Goal: Transaction & Acquisition: Obtain resource

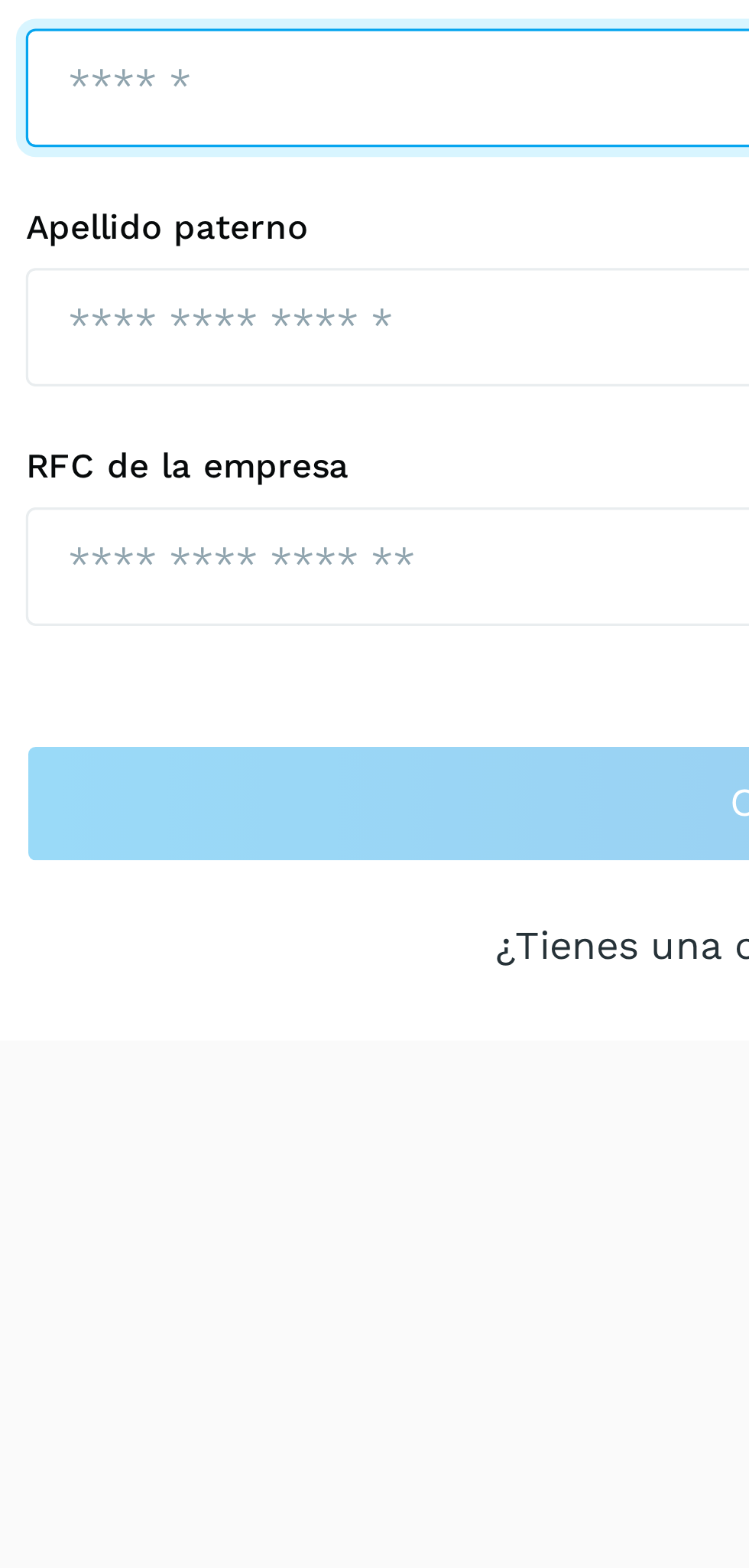
click at [291, 182] on input "text" at bounding box center [374, 174] width 498 height 37
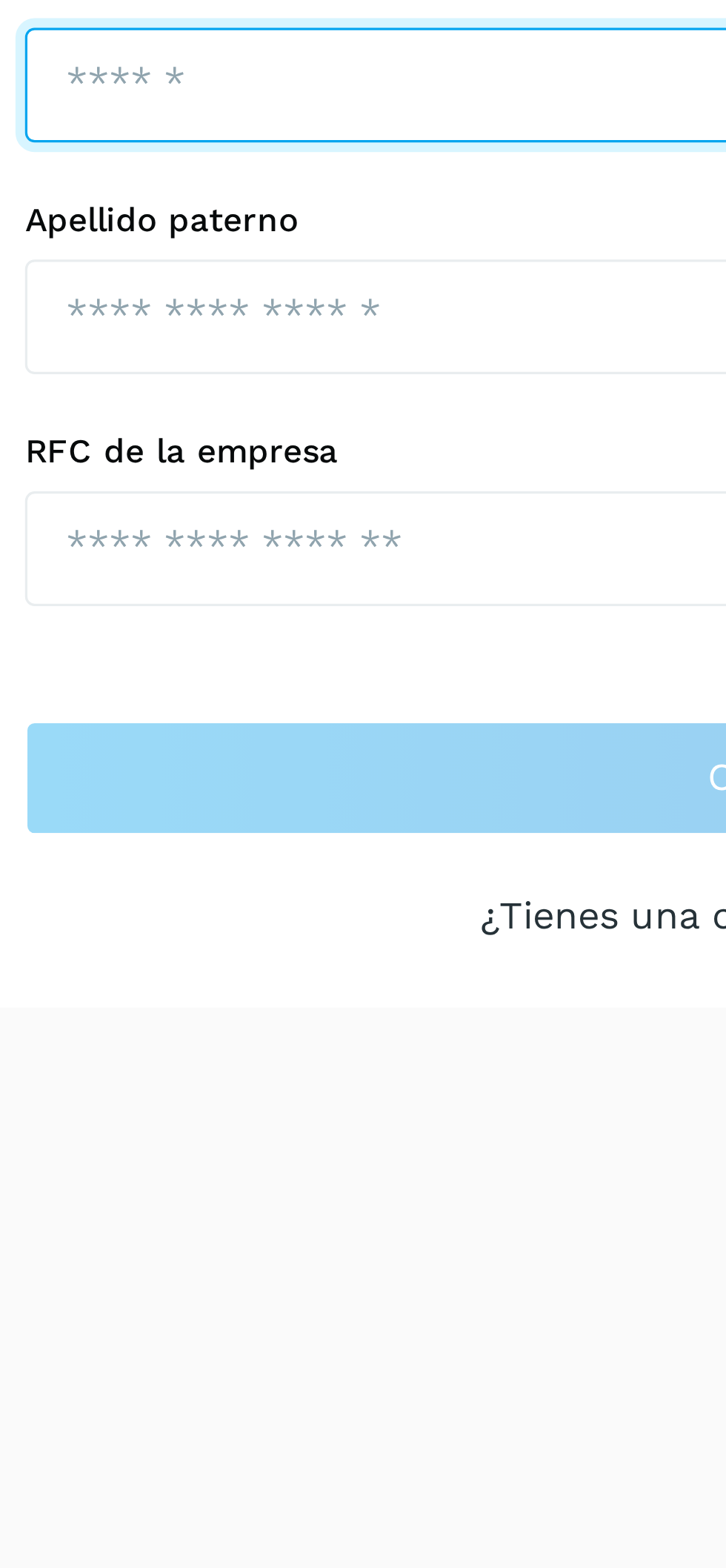
type input "**********"
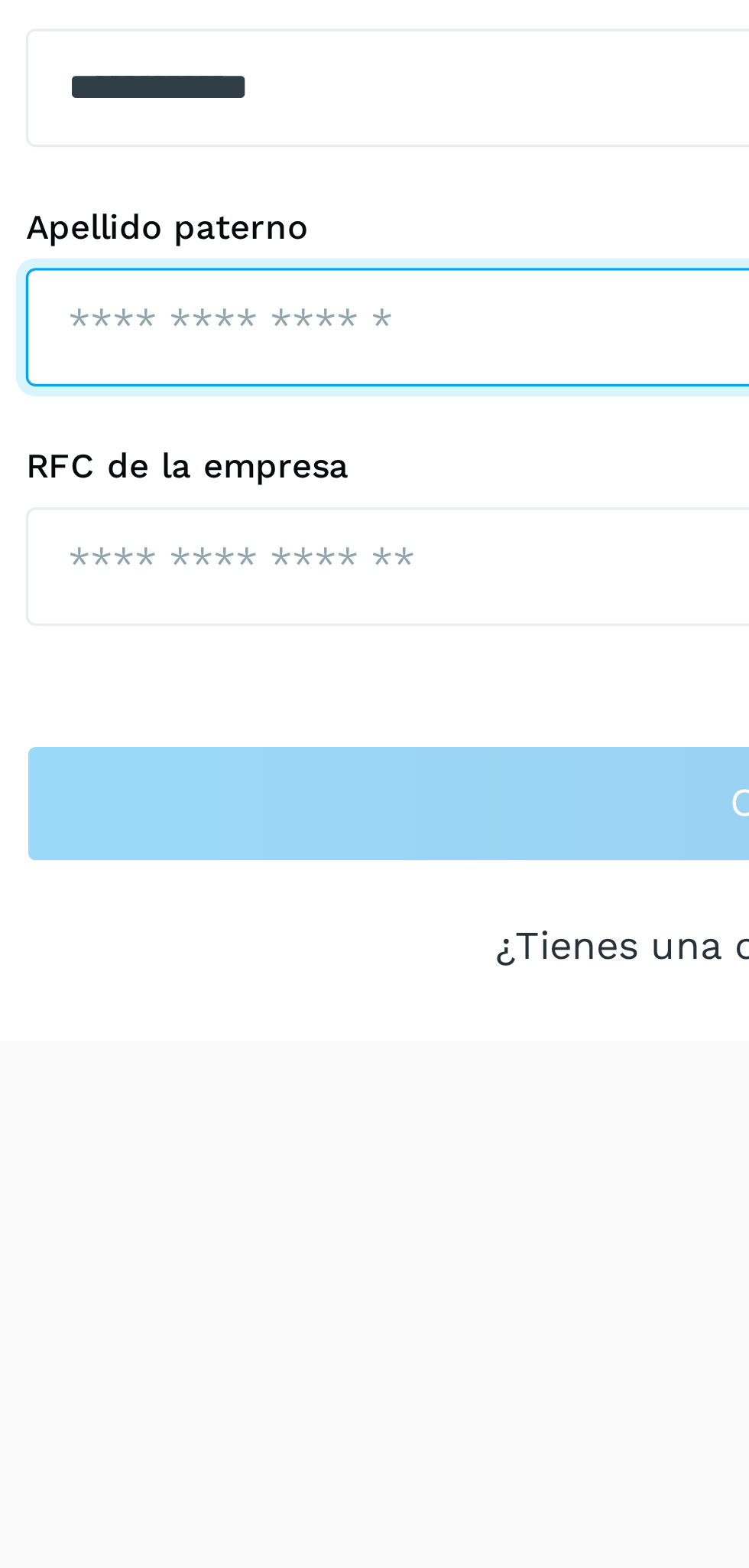
click at [152, 248] on input "text" at bounding box center [247, 248] width 243 height 37
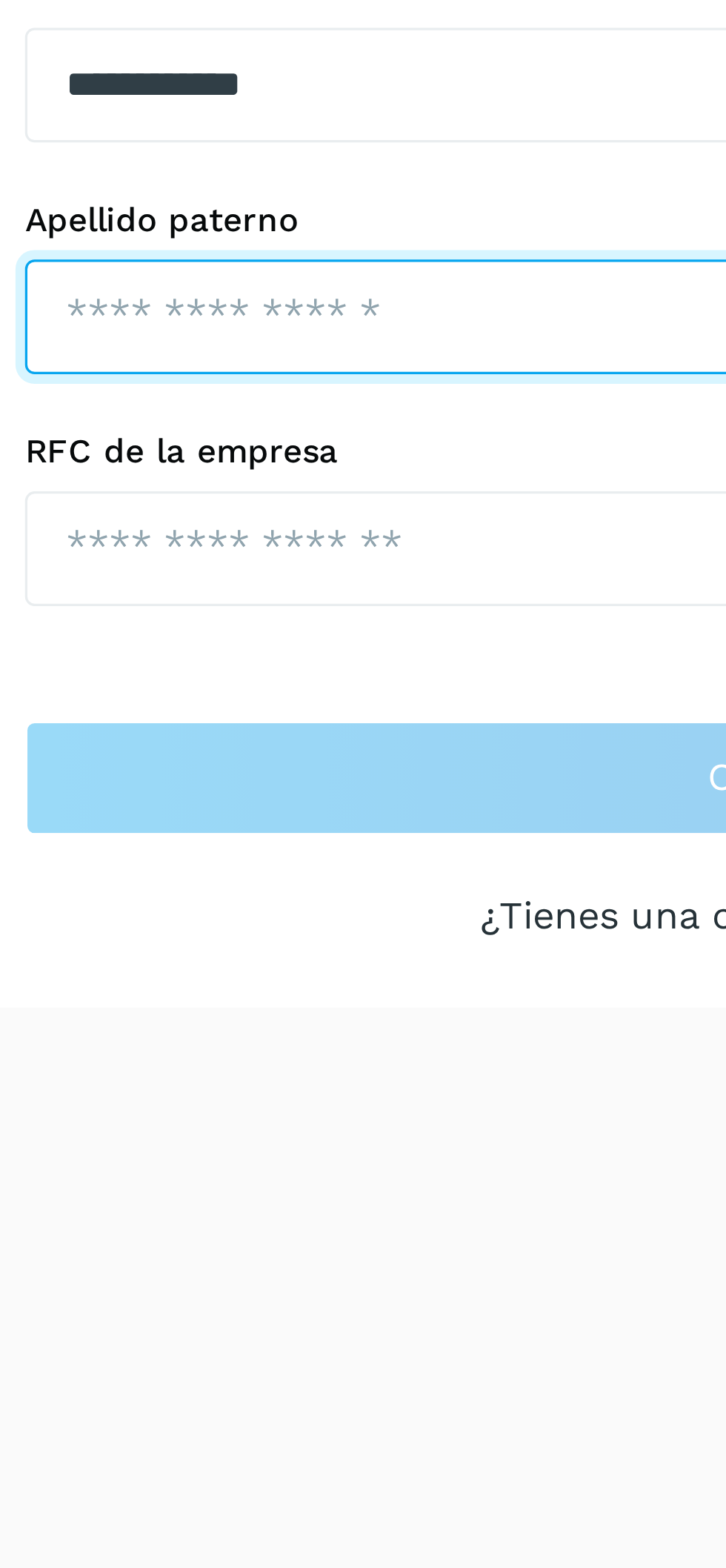
type input "*********"
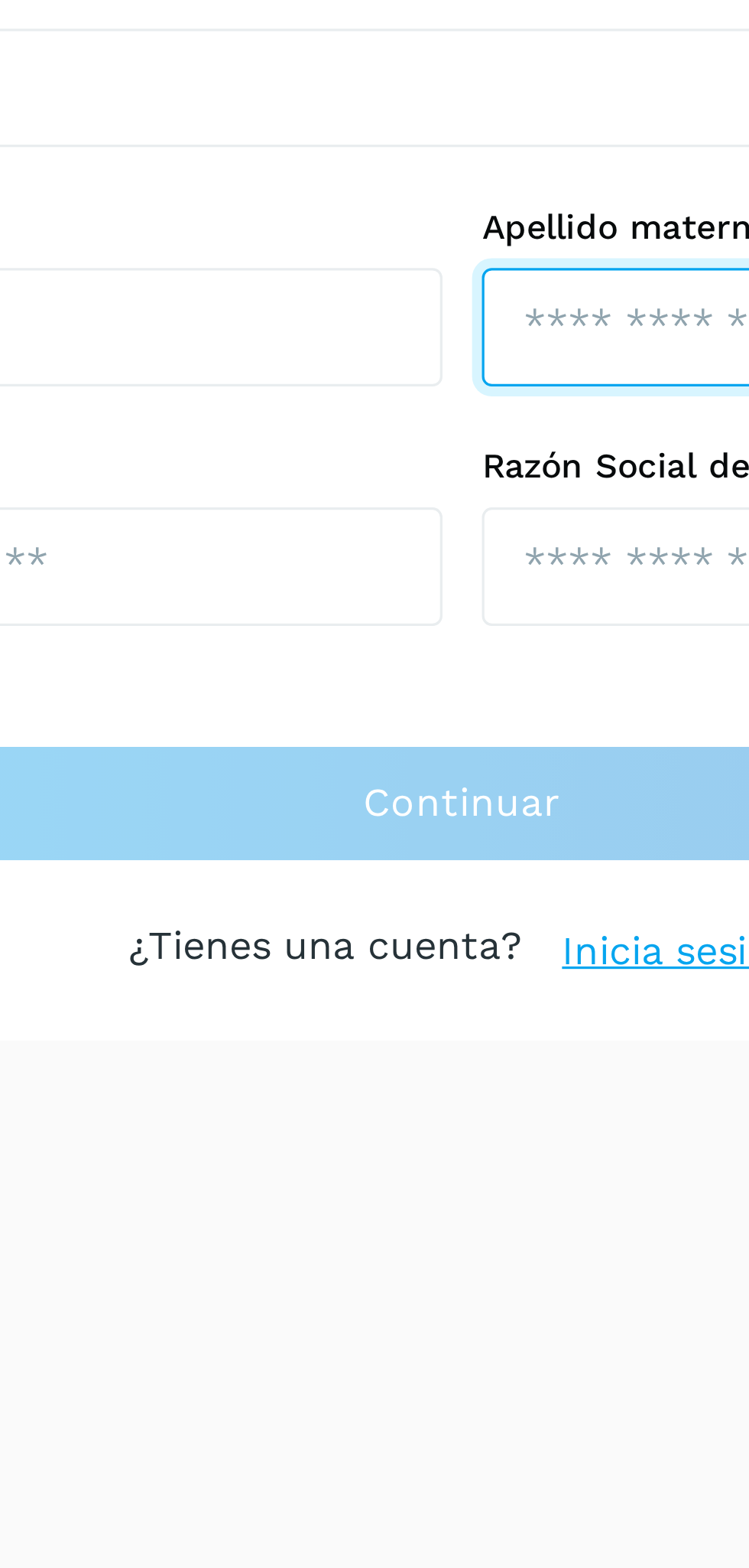
click at [409, 254] on input "text" at bounding box center [502, 248] width 243 height 37
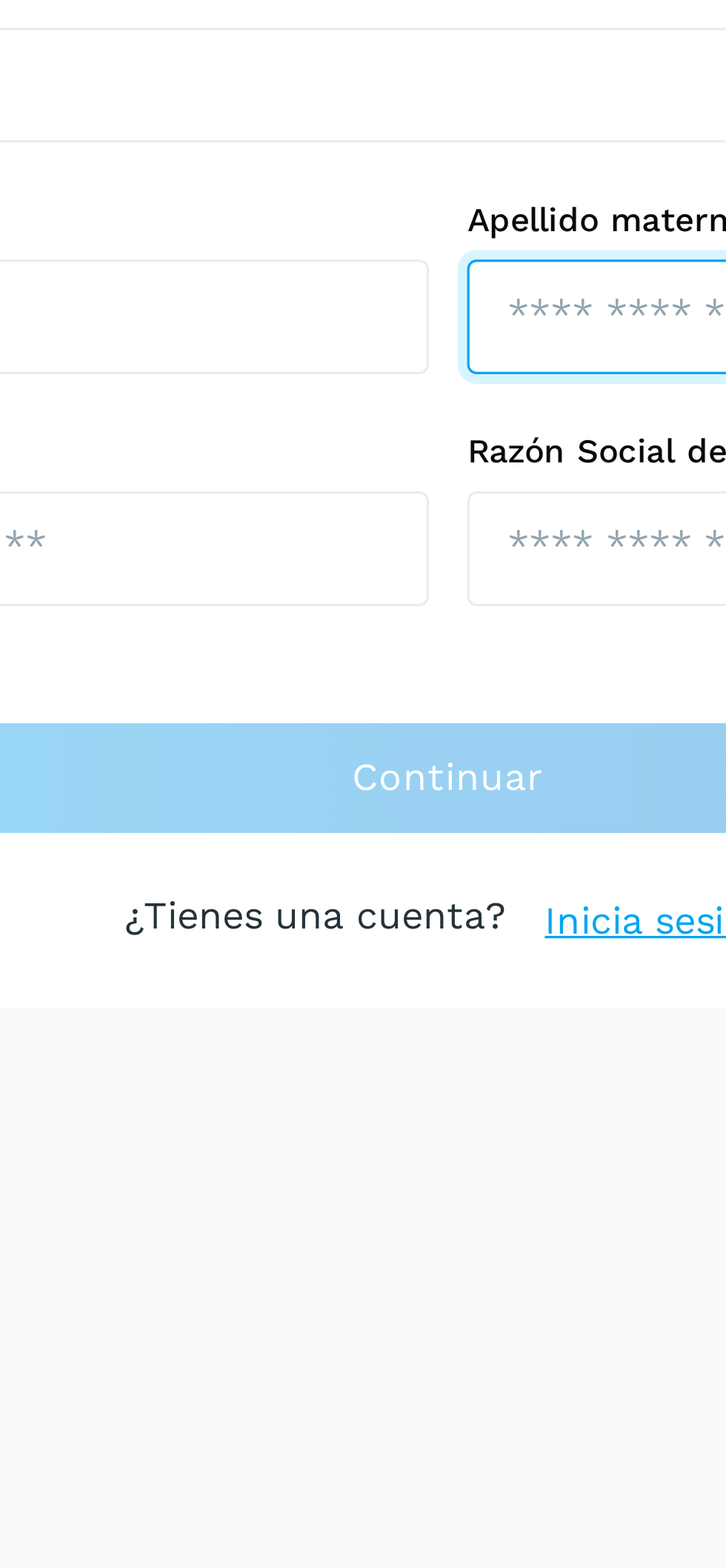
type input "*****"
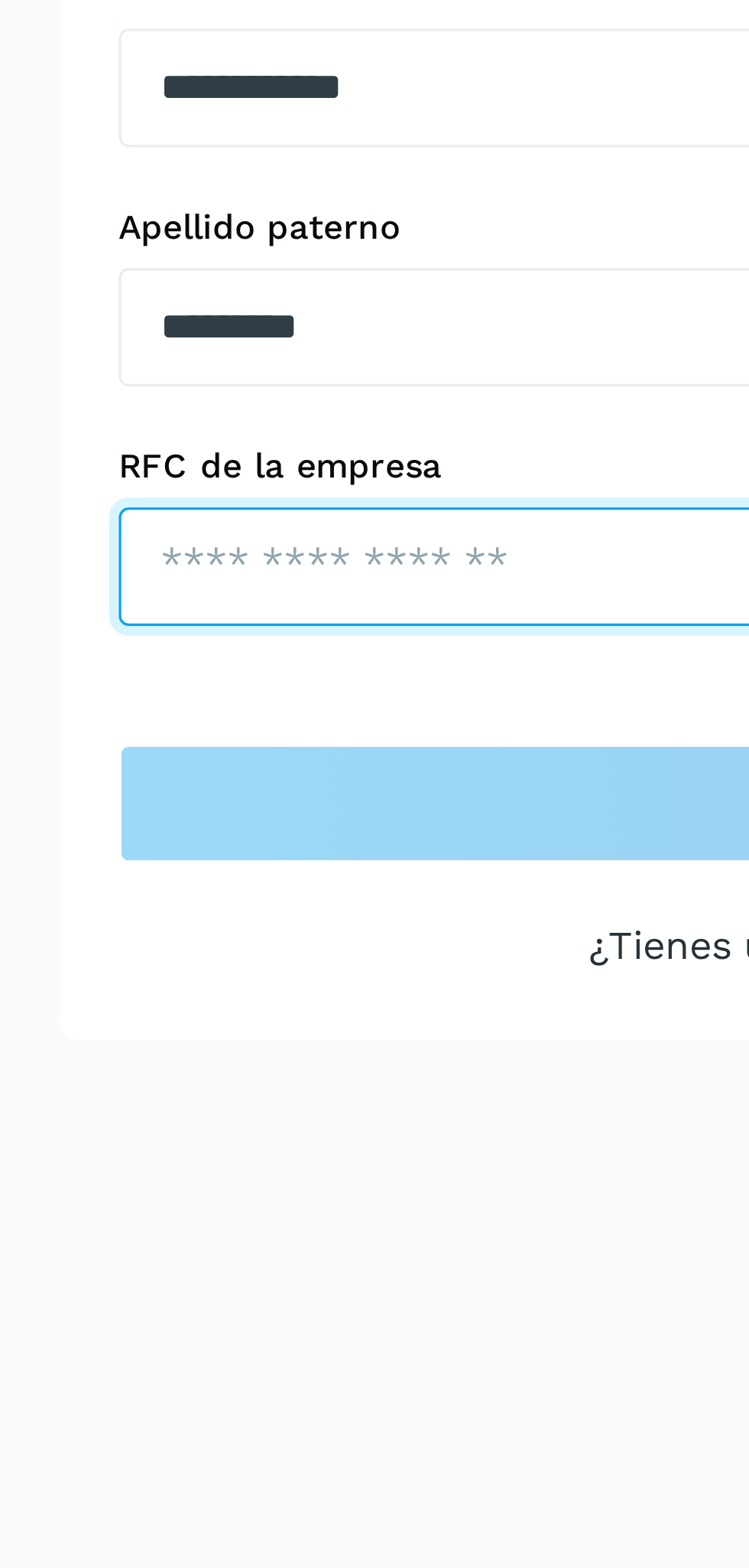
click at [157, 318] on input "text" at bounding box center [247, 323] width 243 height 37
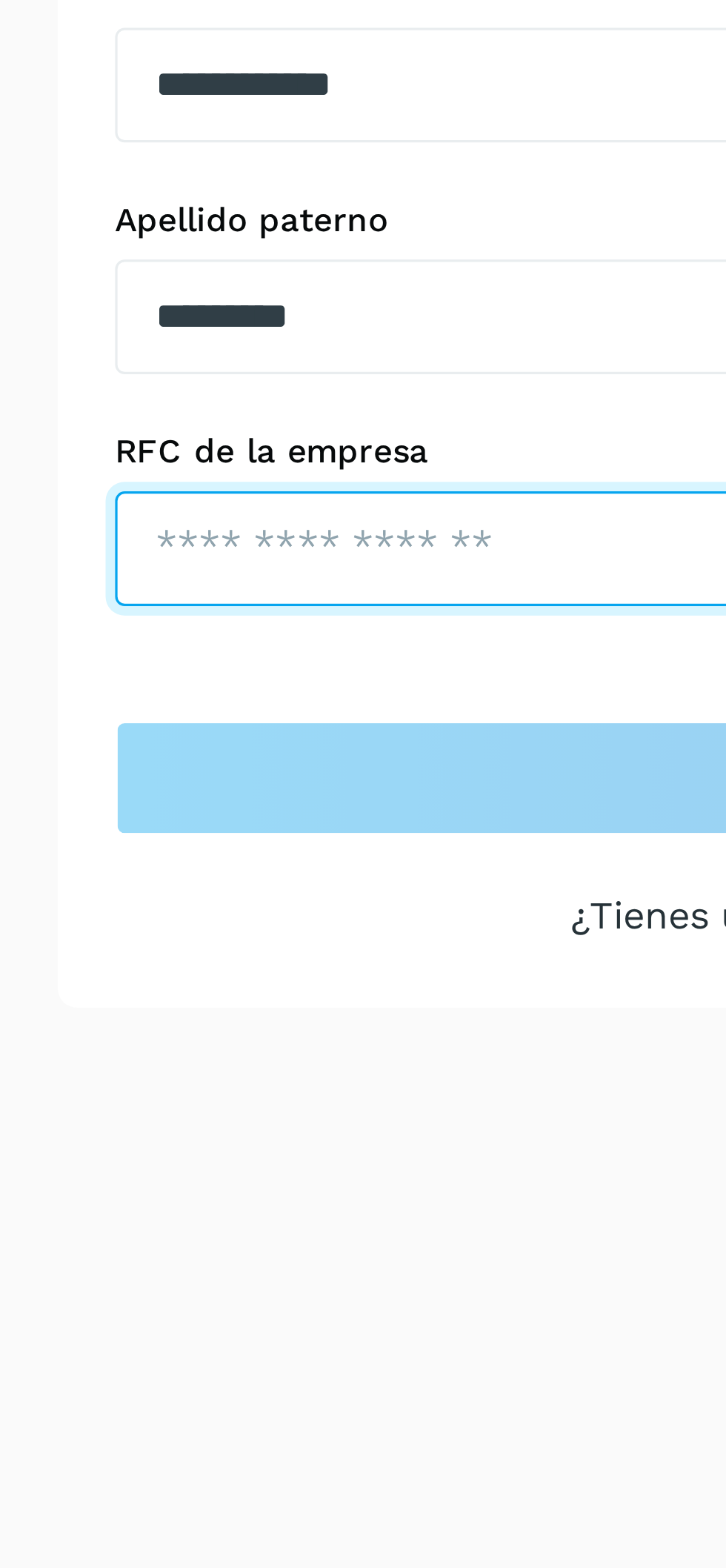
type input "**********"
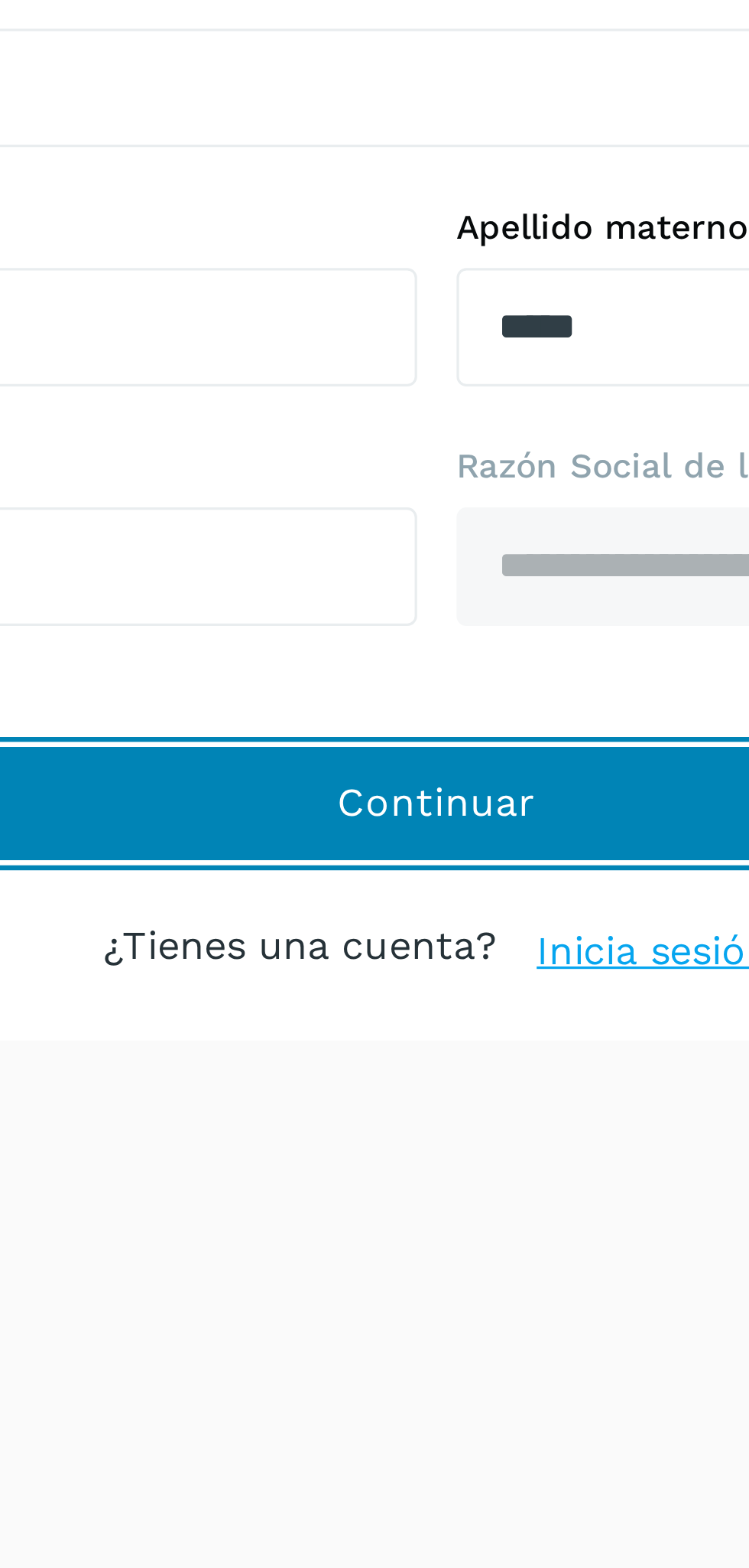
click at [267, 401] on button "Continuar" at bounding box center [374, 396] width 498 height 37
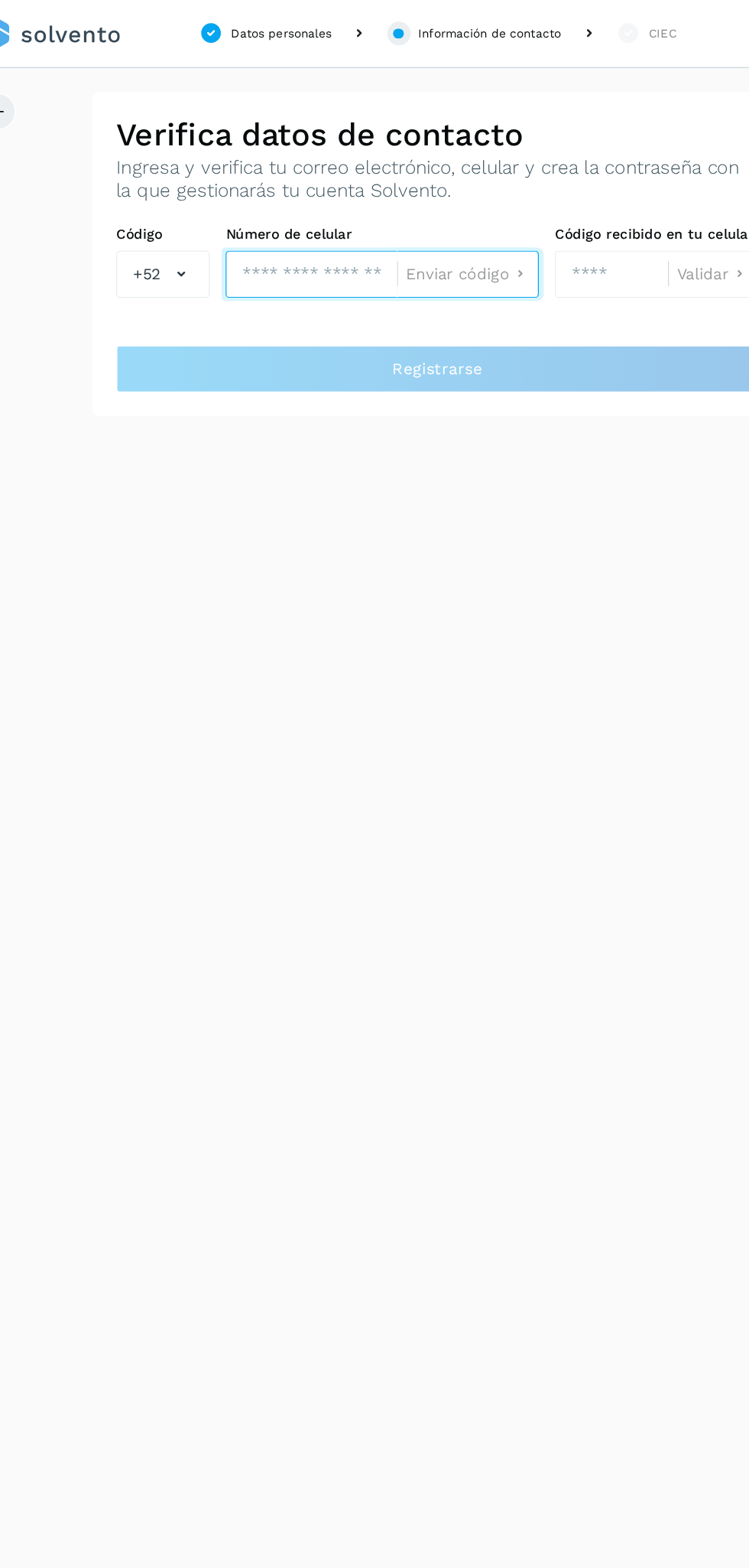
click at [242, 226] on input "tel" at bounding box center [277, 212] width 133 height 37
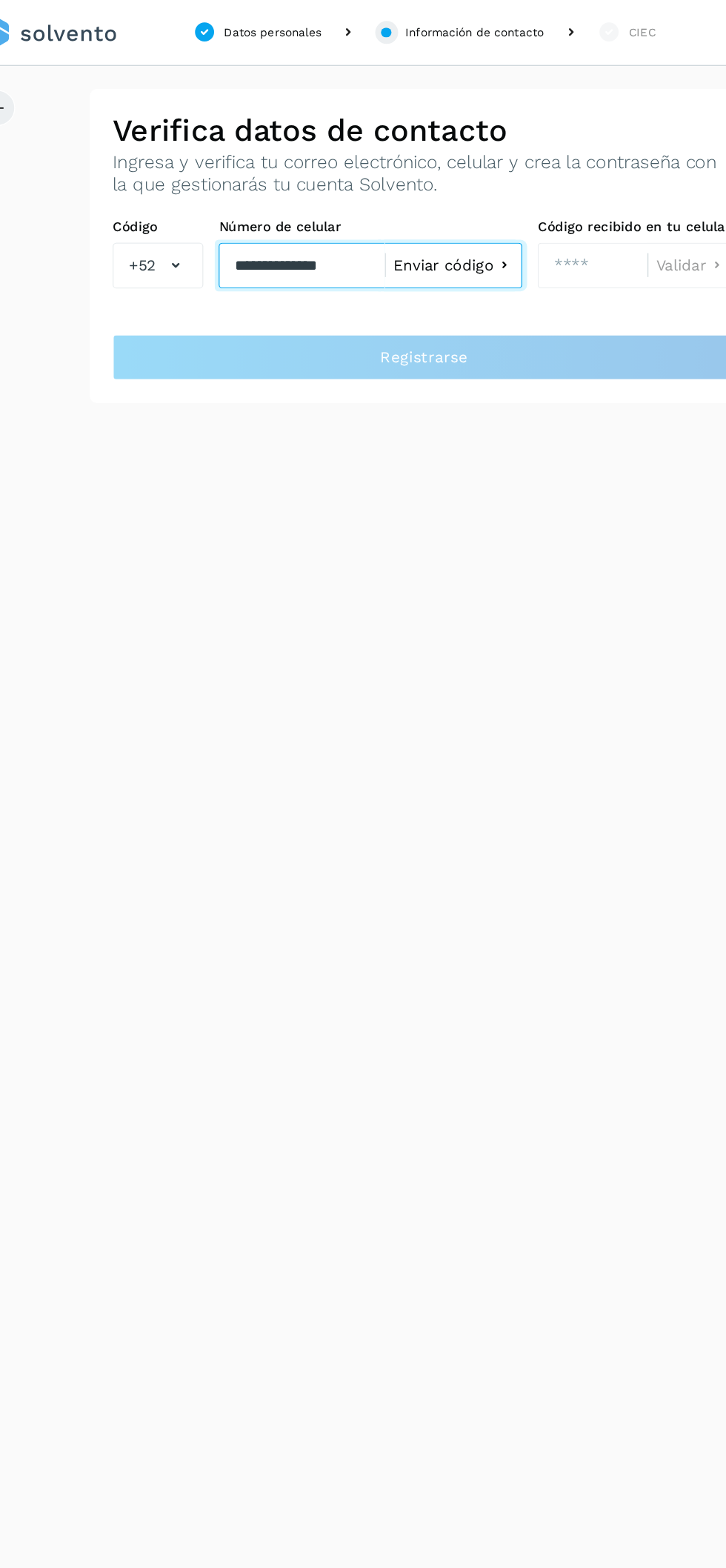
type input "**********"
click at [392, 205] on span "Enviar código" at bounding box center [378, 206] width 77 height 12
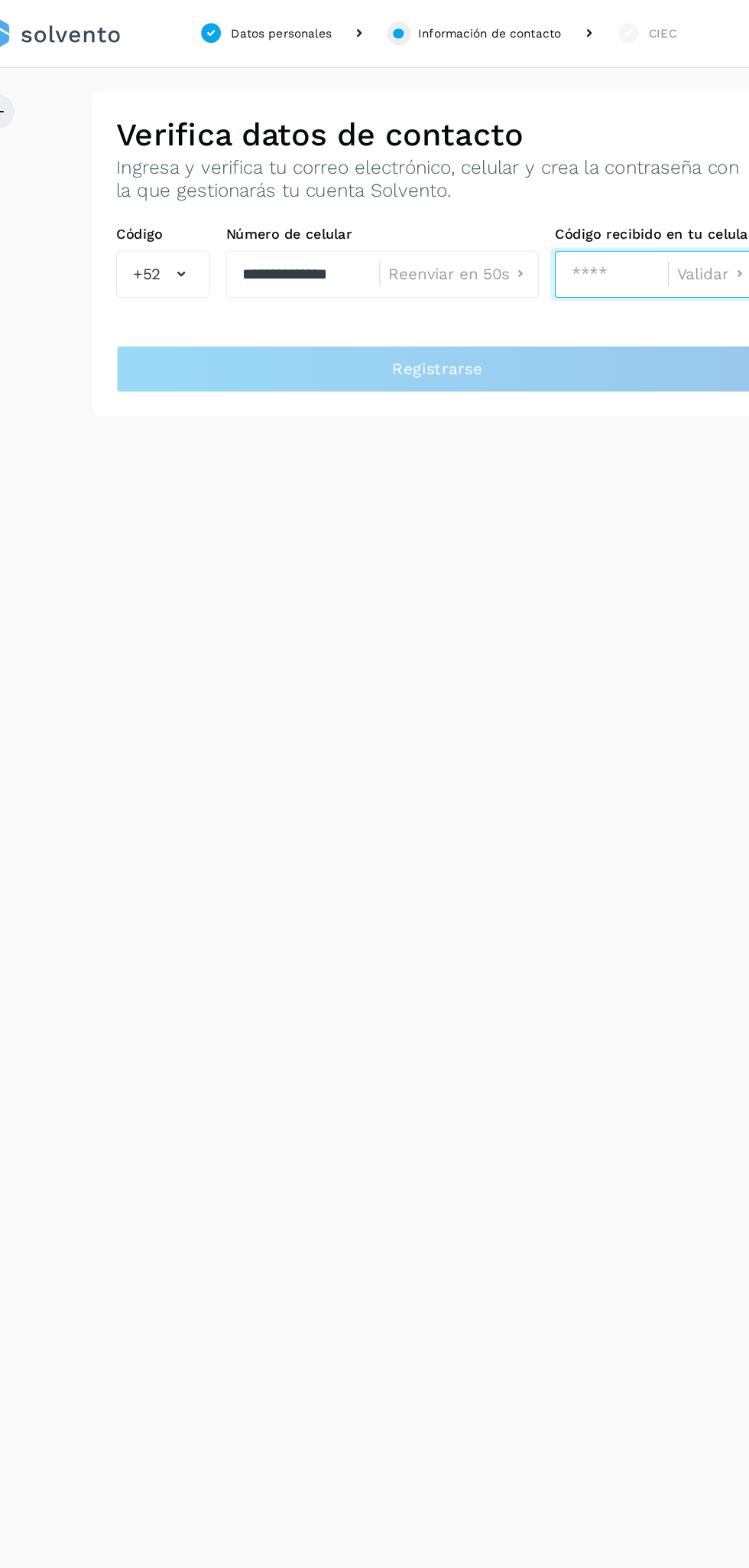
click at [512, 218] on input "number" at bounding box center [510, 212] width 88 height 37
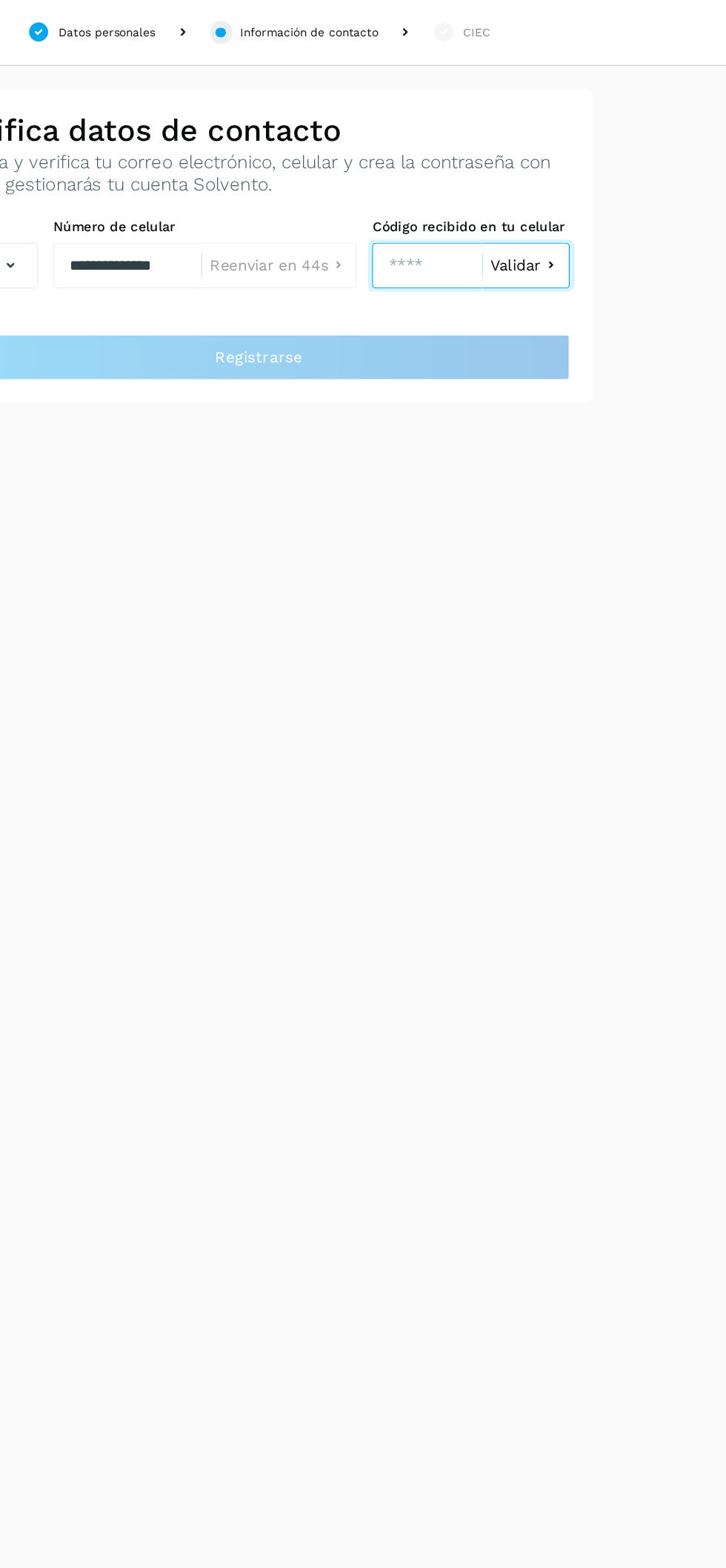
type input "****"
click at [568, 207] on span "Validar" at bounding box center [562, 206] width 39 height 12
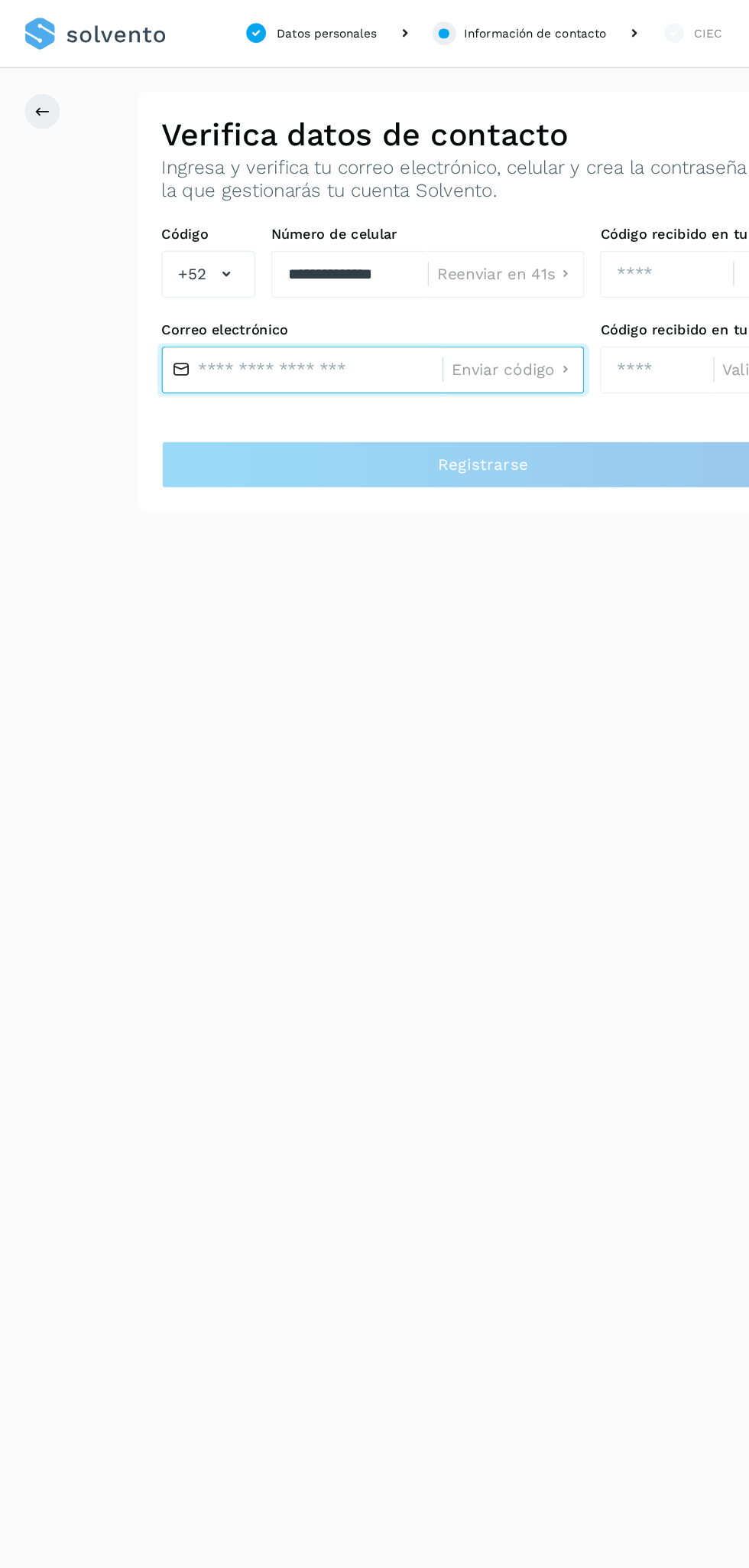
click at [231, 286] on input "text" at bounding box center [234, 287] width 218 height 37
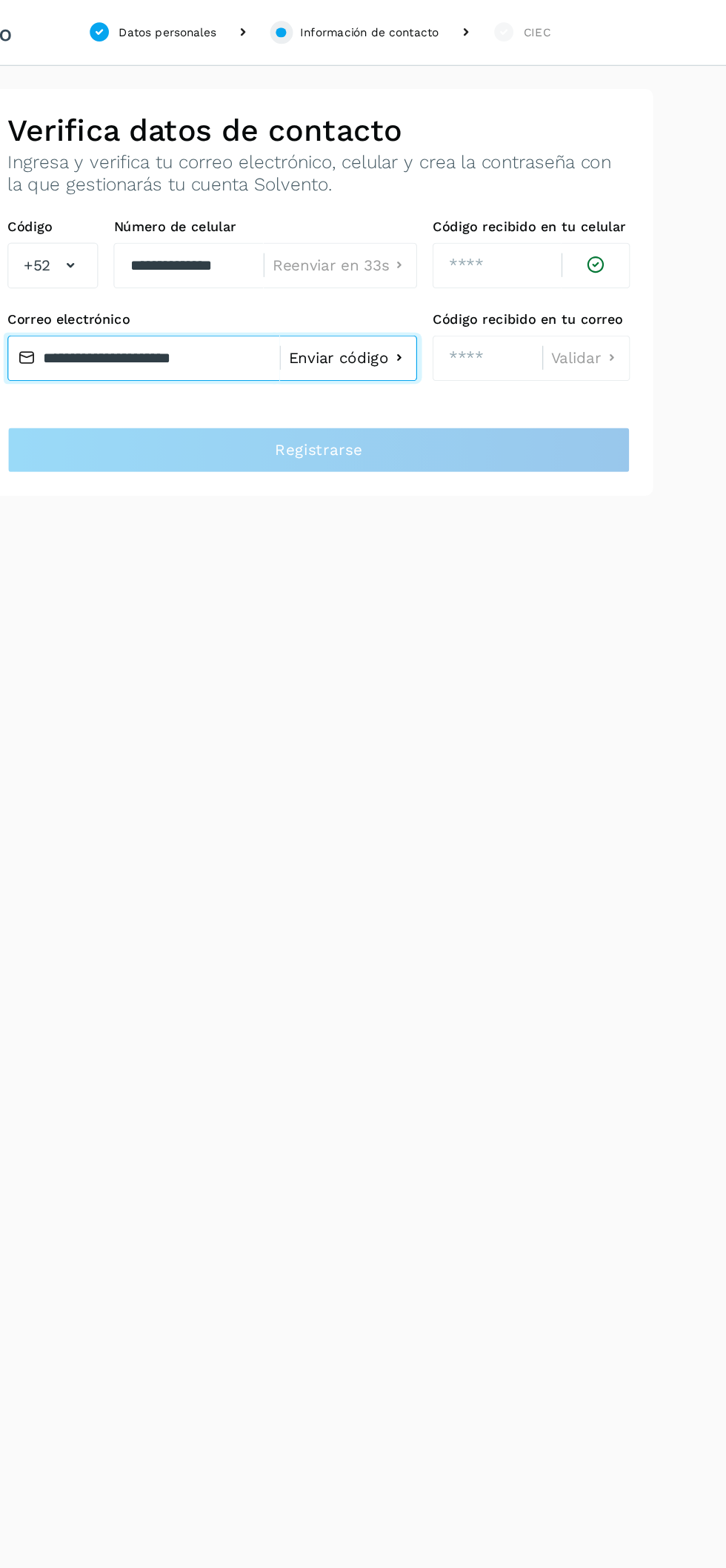
type input "**********"
click at [373, 277] on span "Enviar código" at bounding box center [378, 278] width 77 height 12
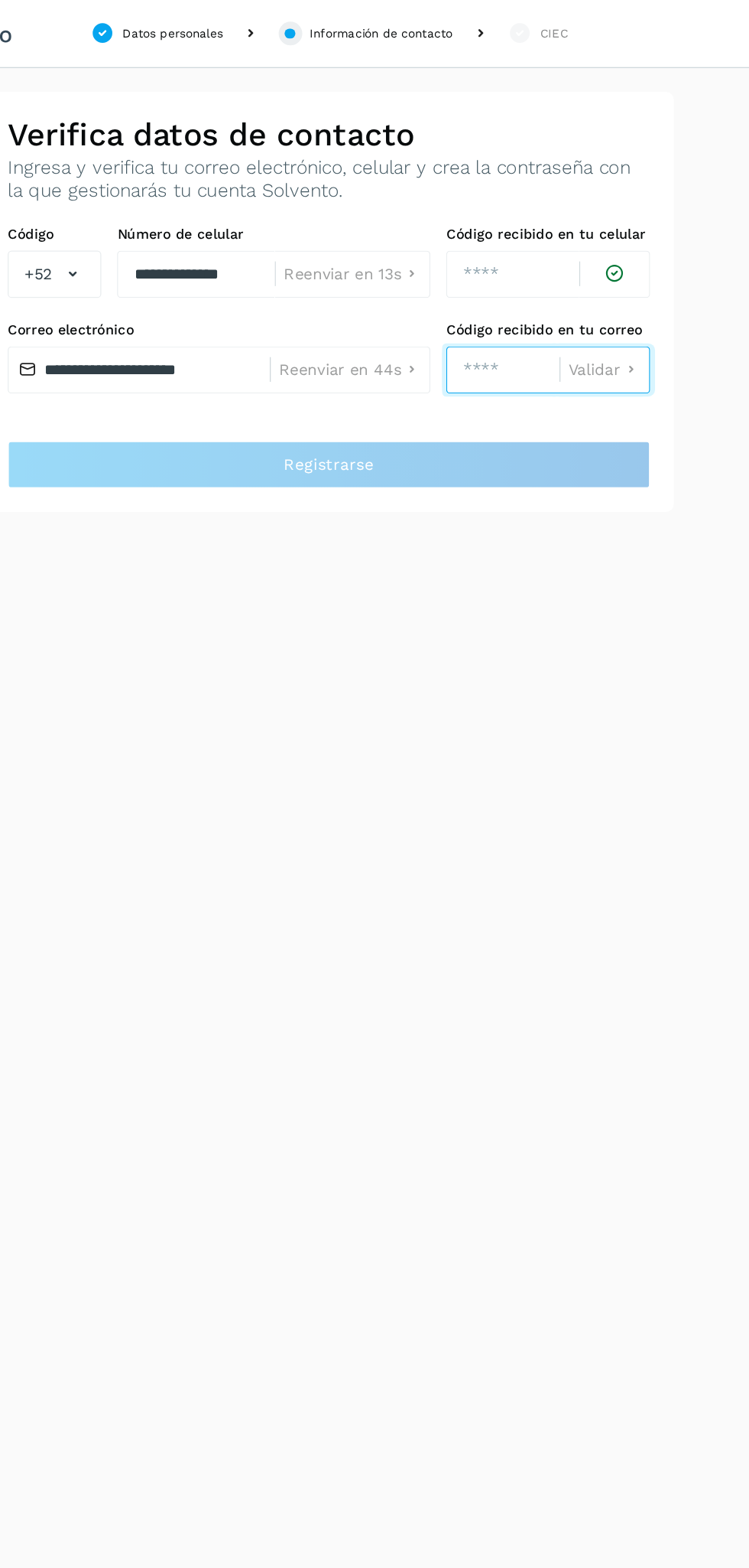
click at [509, 290] on input "number" at bounding box center [510, 287] width 88 height 37
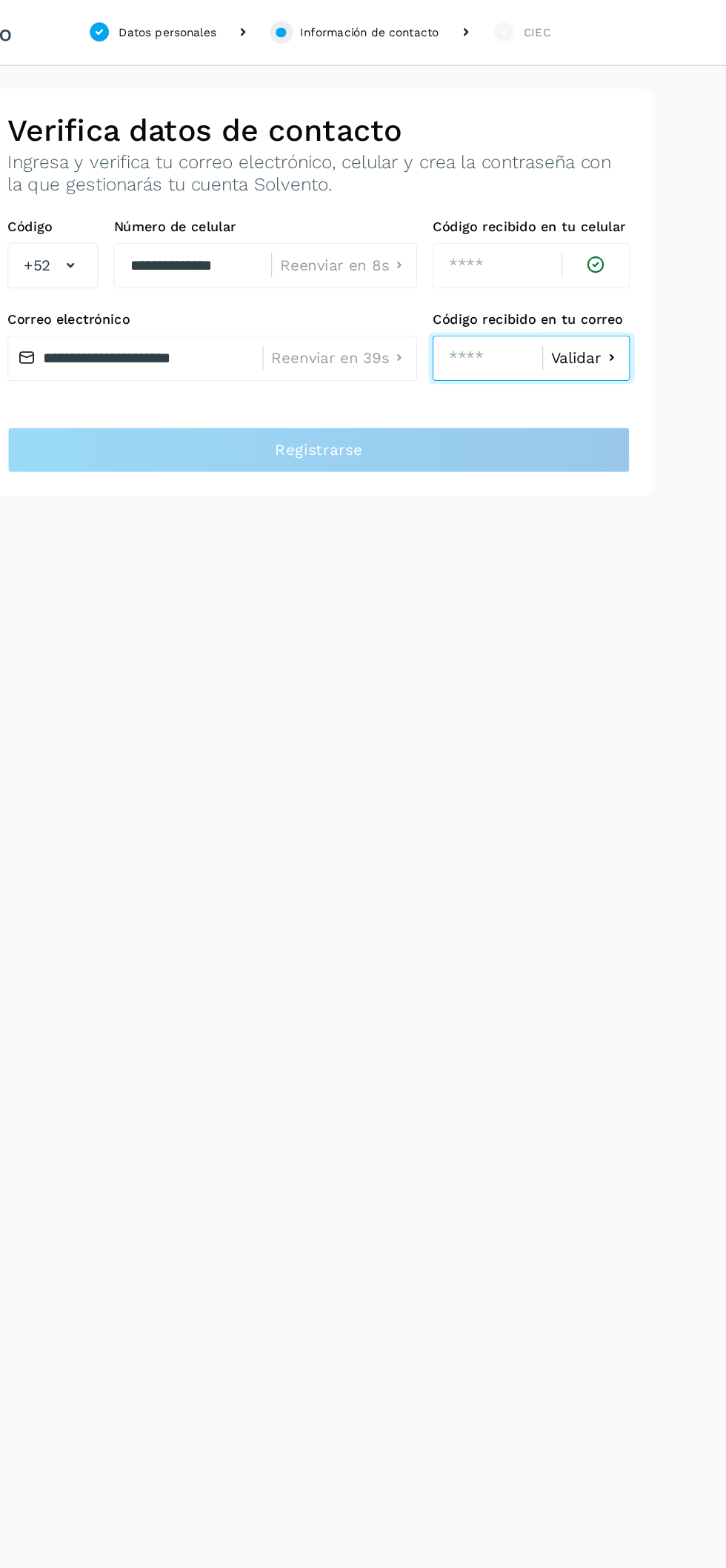
type input "****"
click at [575, 278] on span "Validar" at bounding box center [562, 278] width 39 height 12
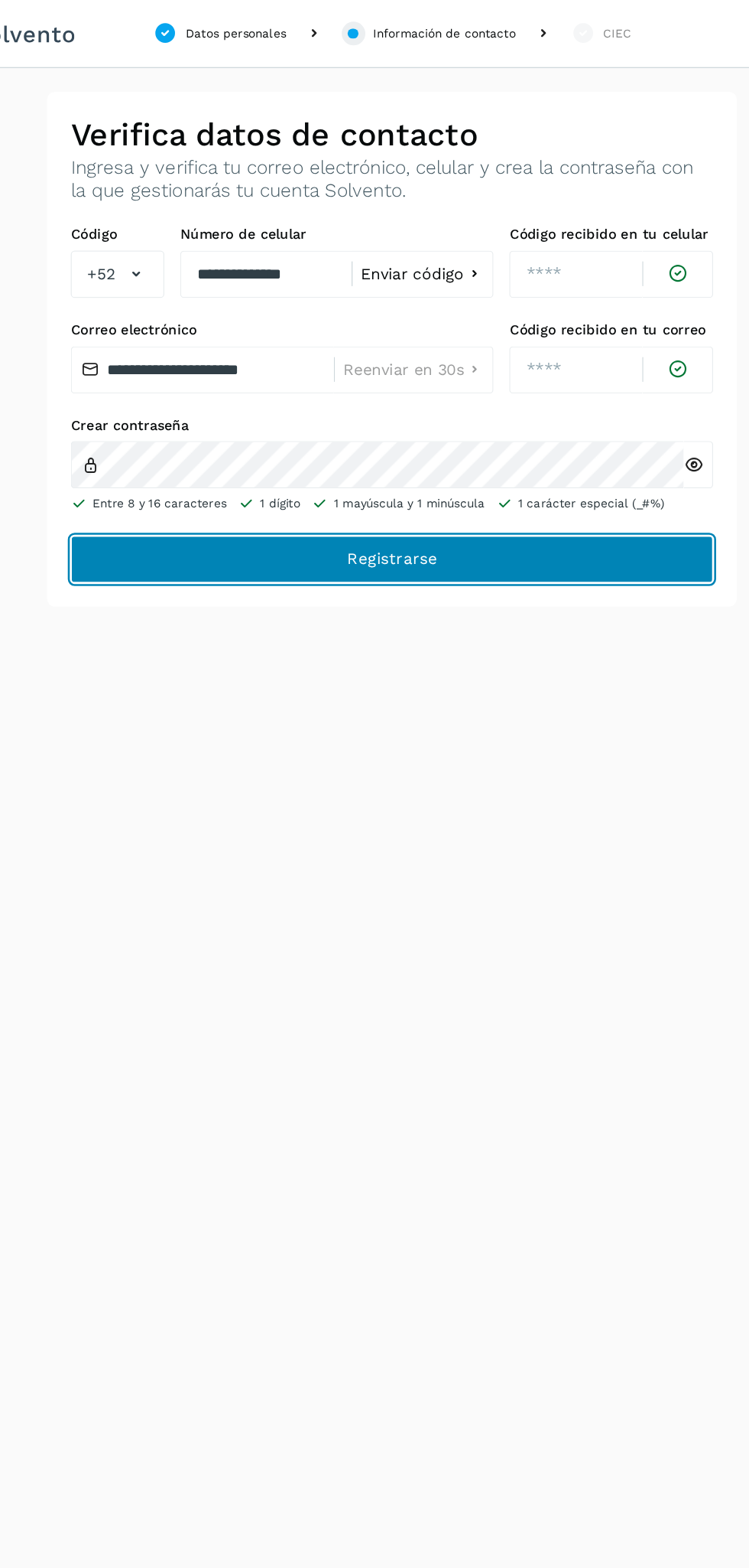
click at [0, 0] on button "Registrarse" at bounding box center [0, 0] width 0 height 0
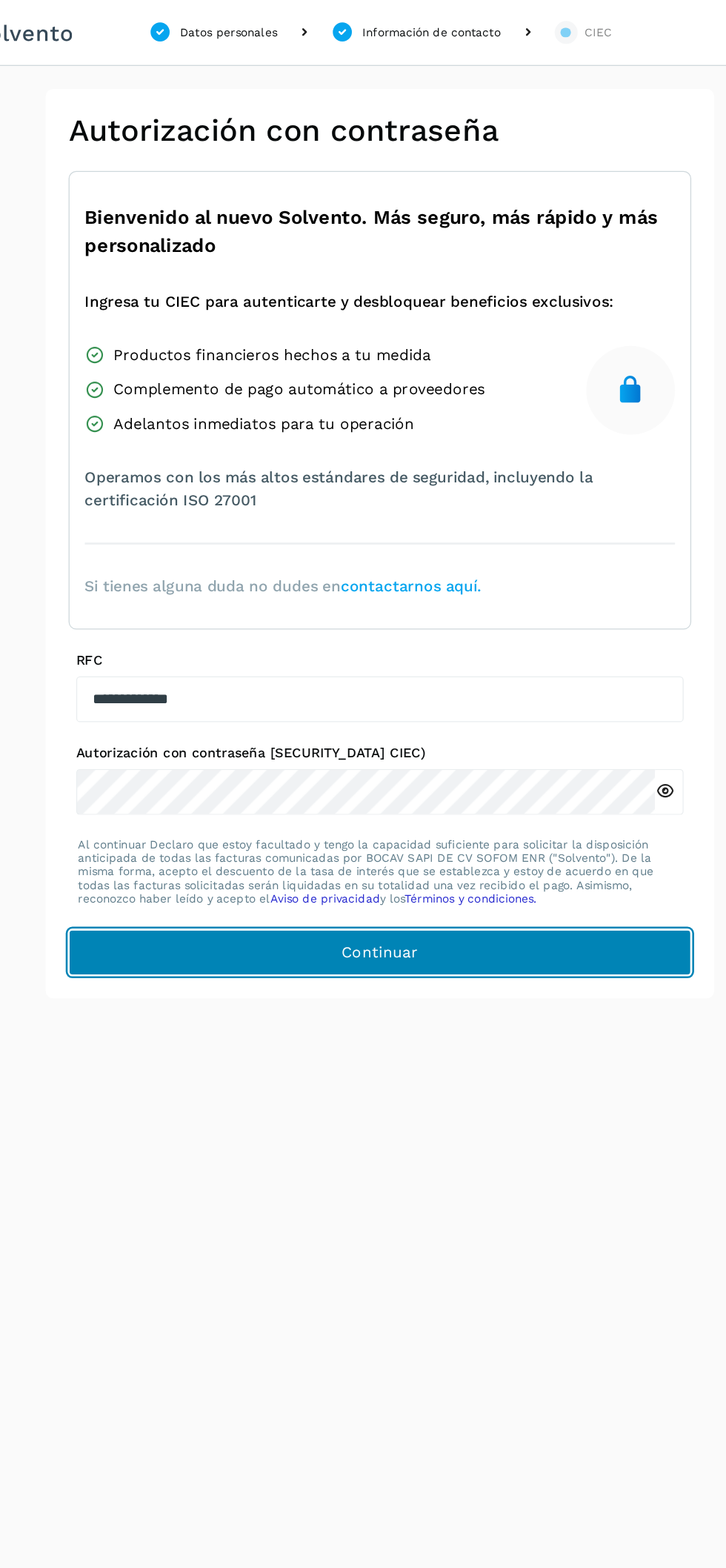
click at [587, 745] on button "Continuar" at bounding box center [363, 738] width 483 height 36
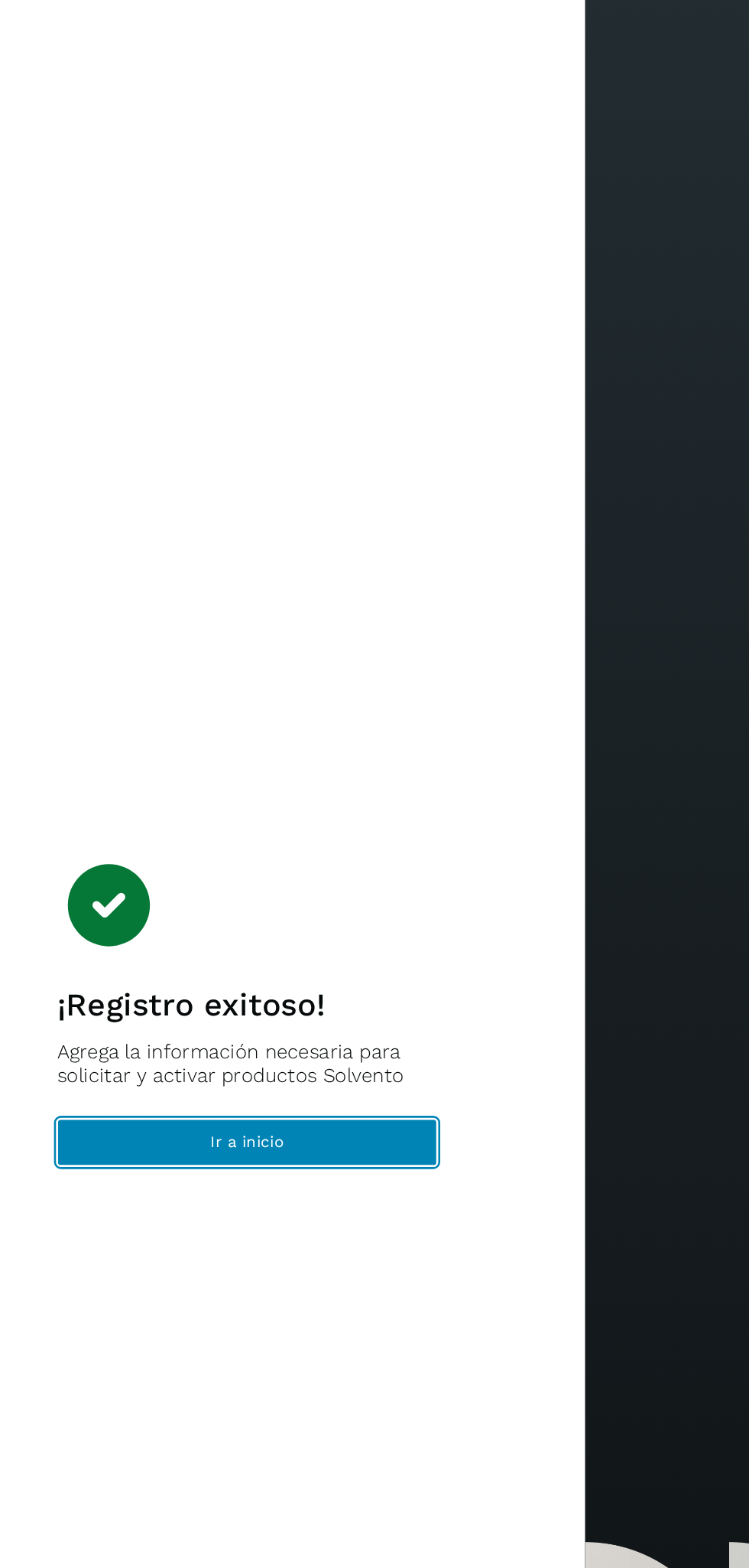
click at [144, 904] on button "Ir a inicio" at bounding box center [262, 886] width 295 height 37
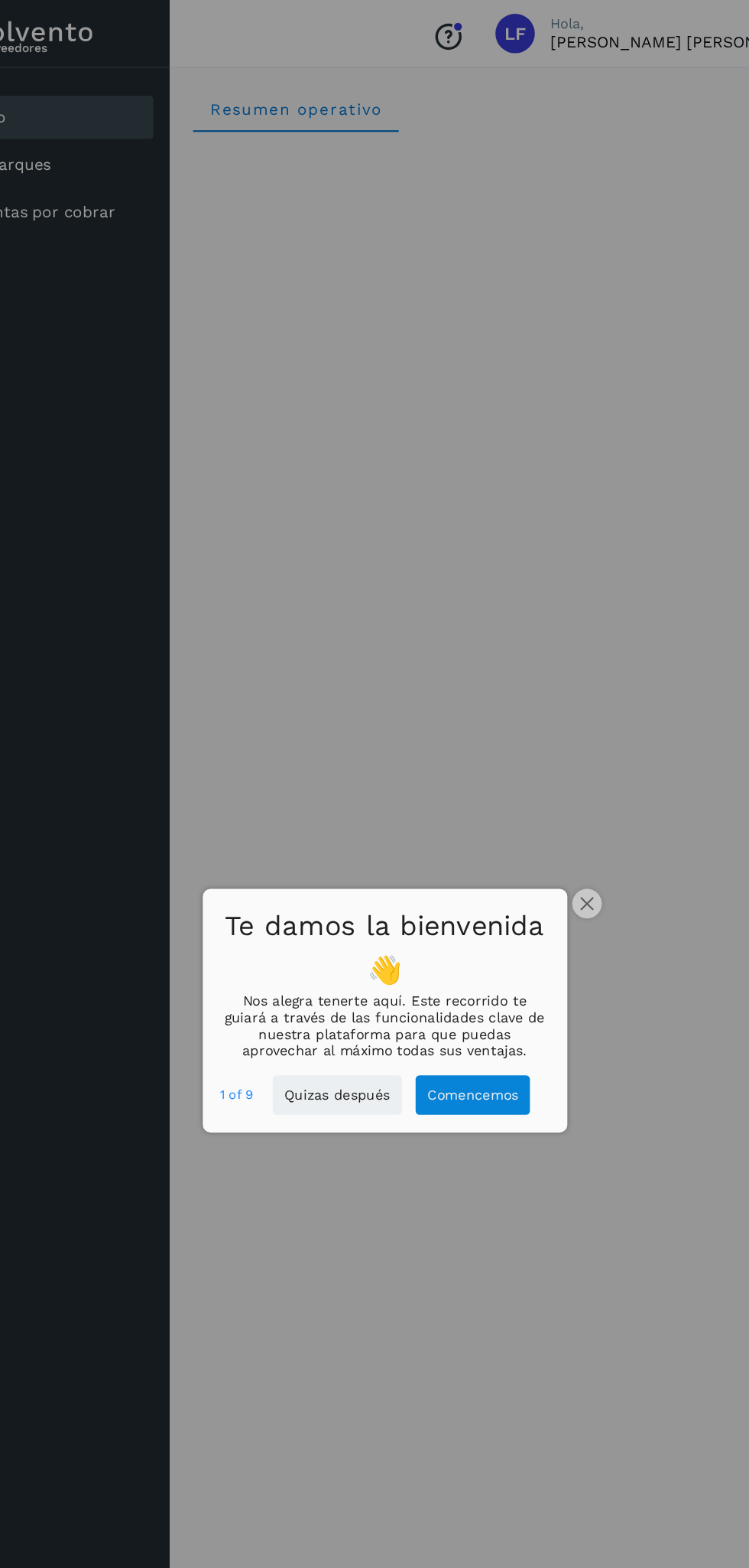
click at [510, 786] on div "Te damos la bienvenida 👋 Nos alegra tenerte aquí. Este recorrido te guiará a tr…" at bounding box center [369, 784] width 283 height 189
click at [532, 713] on button "close," at bounding box center [526, 701] width 23 height 23
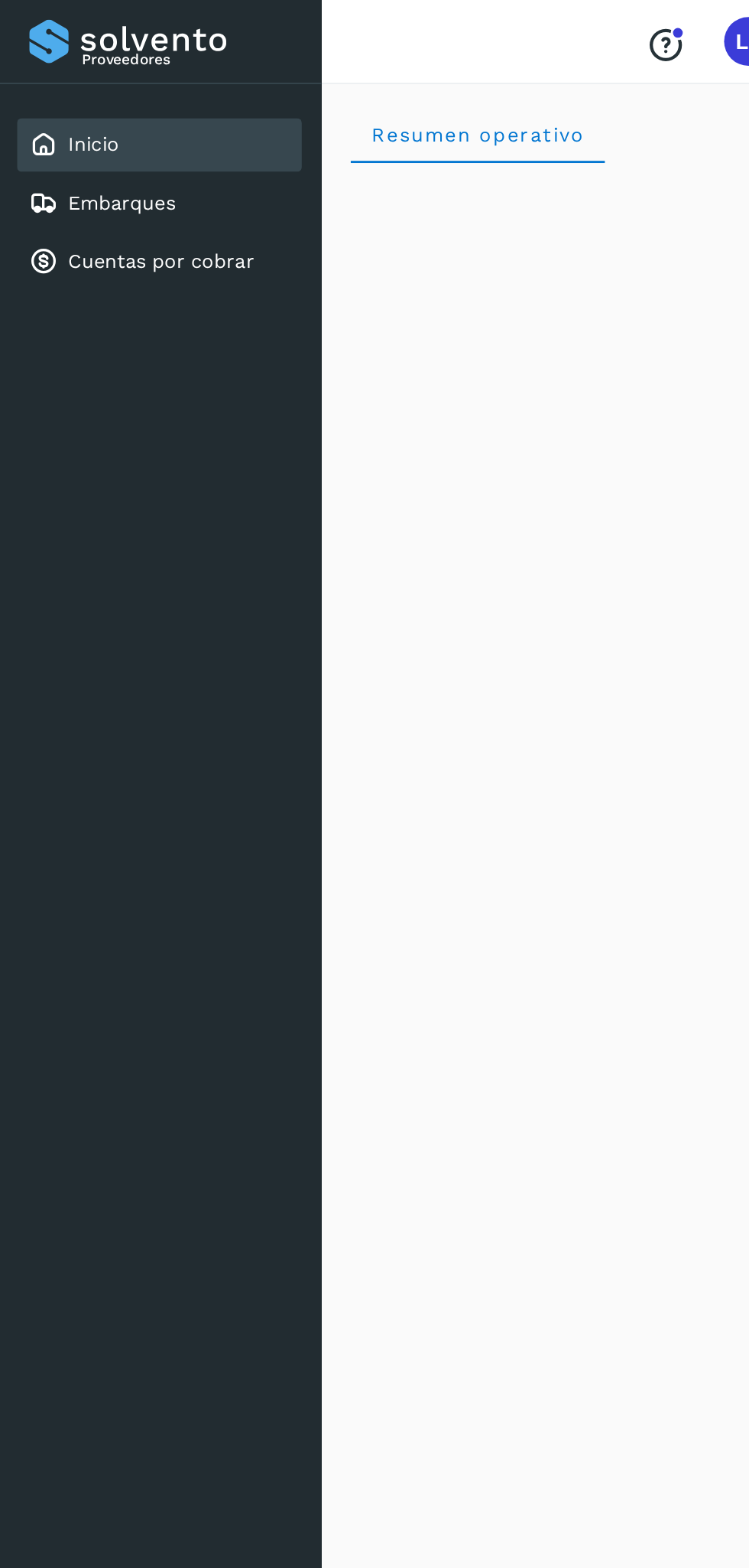
click at [146, 157] on link "Cuentas por cobrar" at bounding box center [101, 164] width 117 height 14
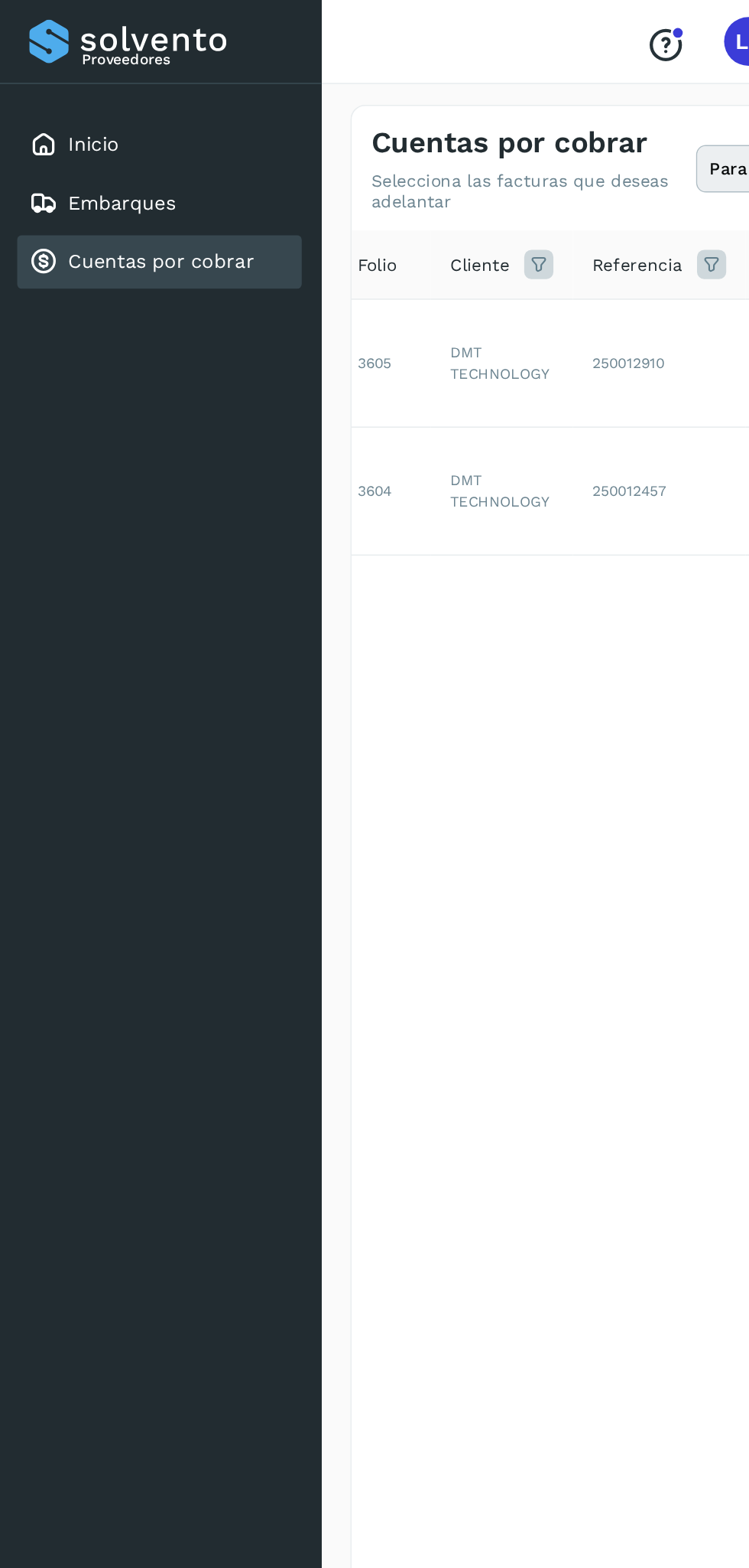
scroll to position [0, 260]
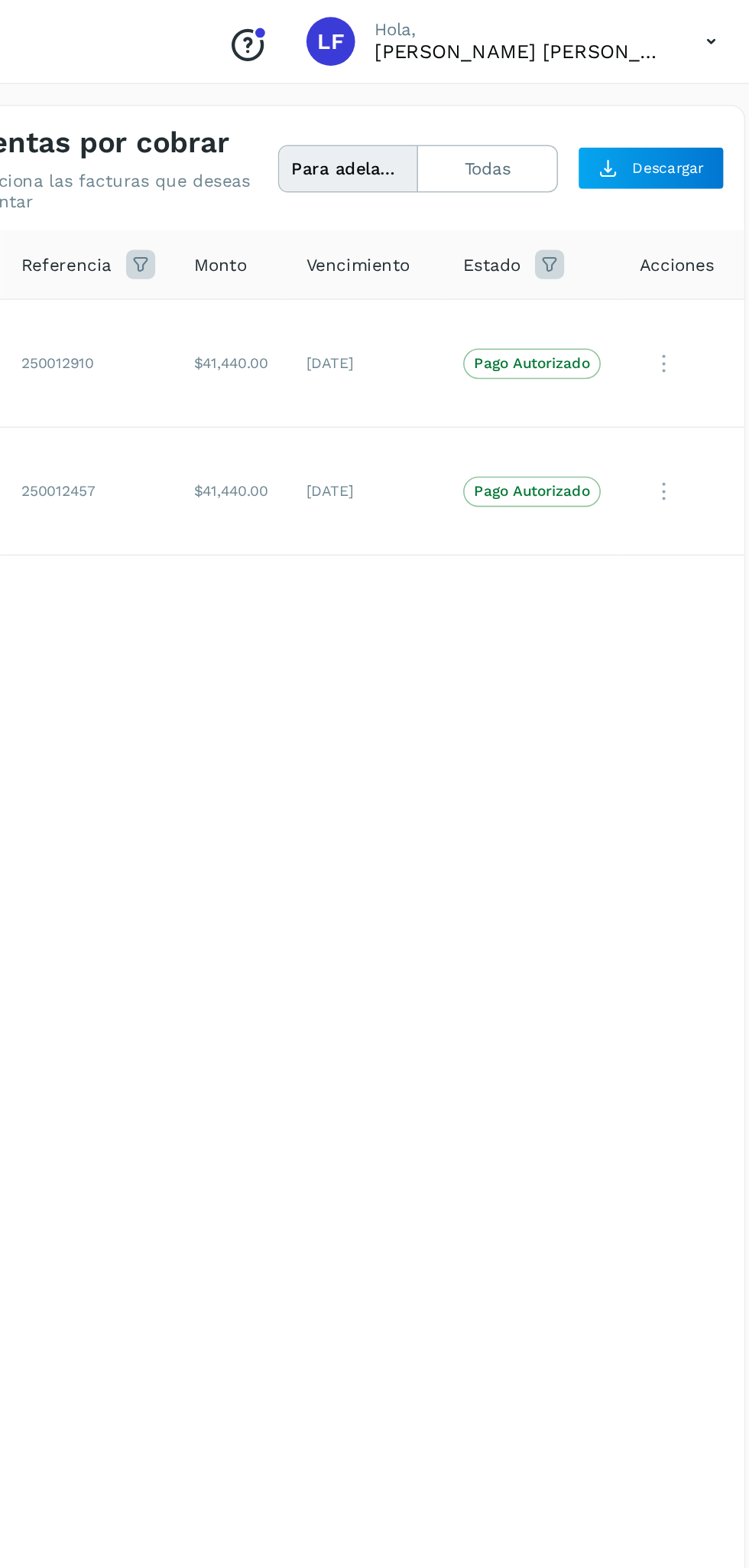
click at [575, 113] on button "Todas" at bounding box center [568, 106] width 87 height 29
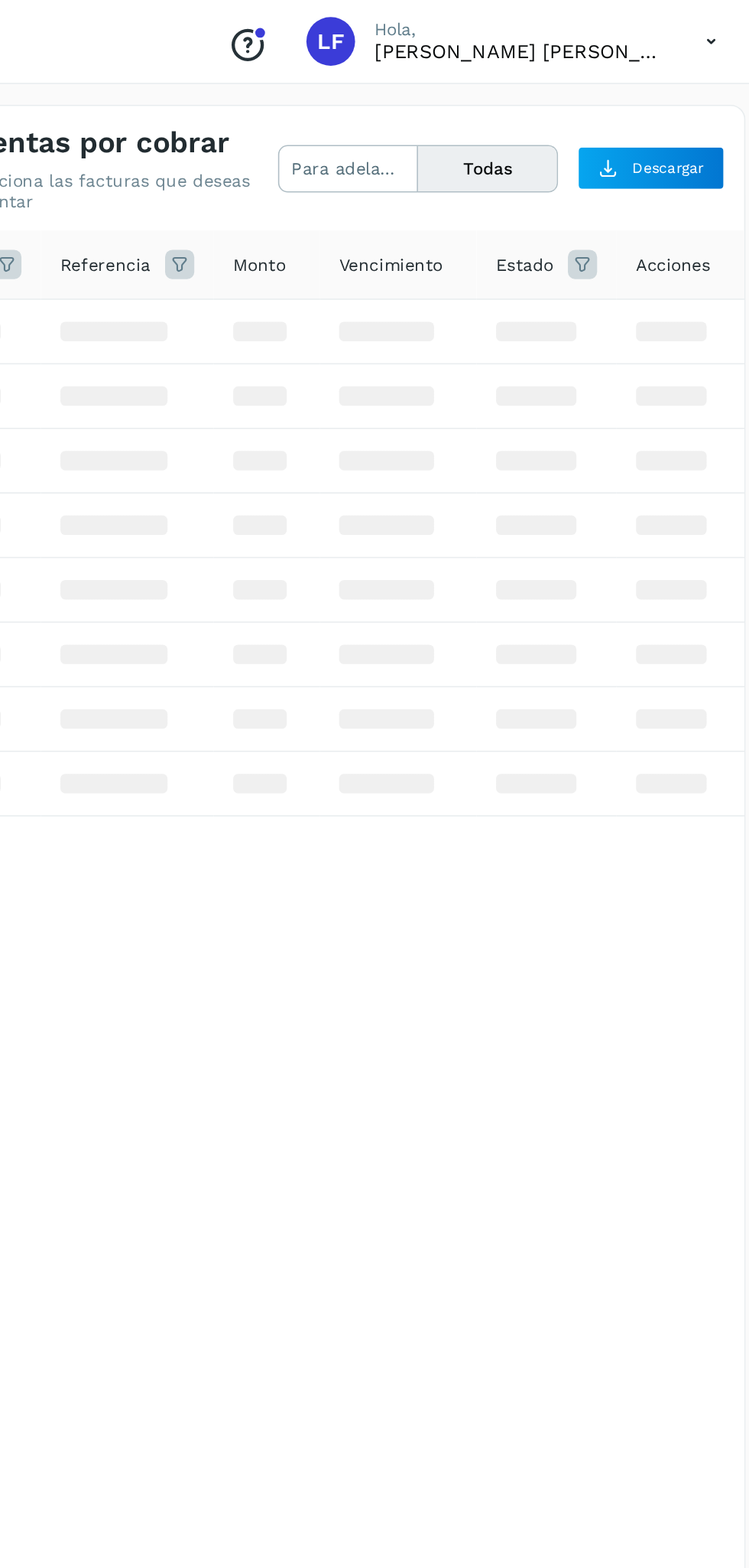
scroll to position [0, 233]
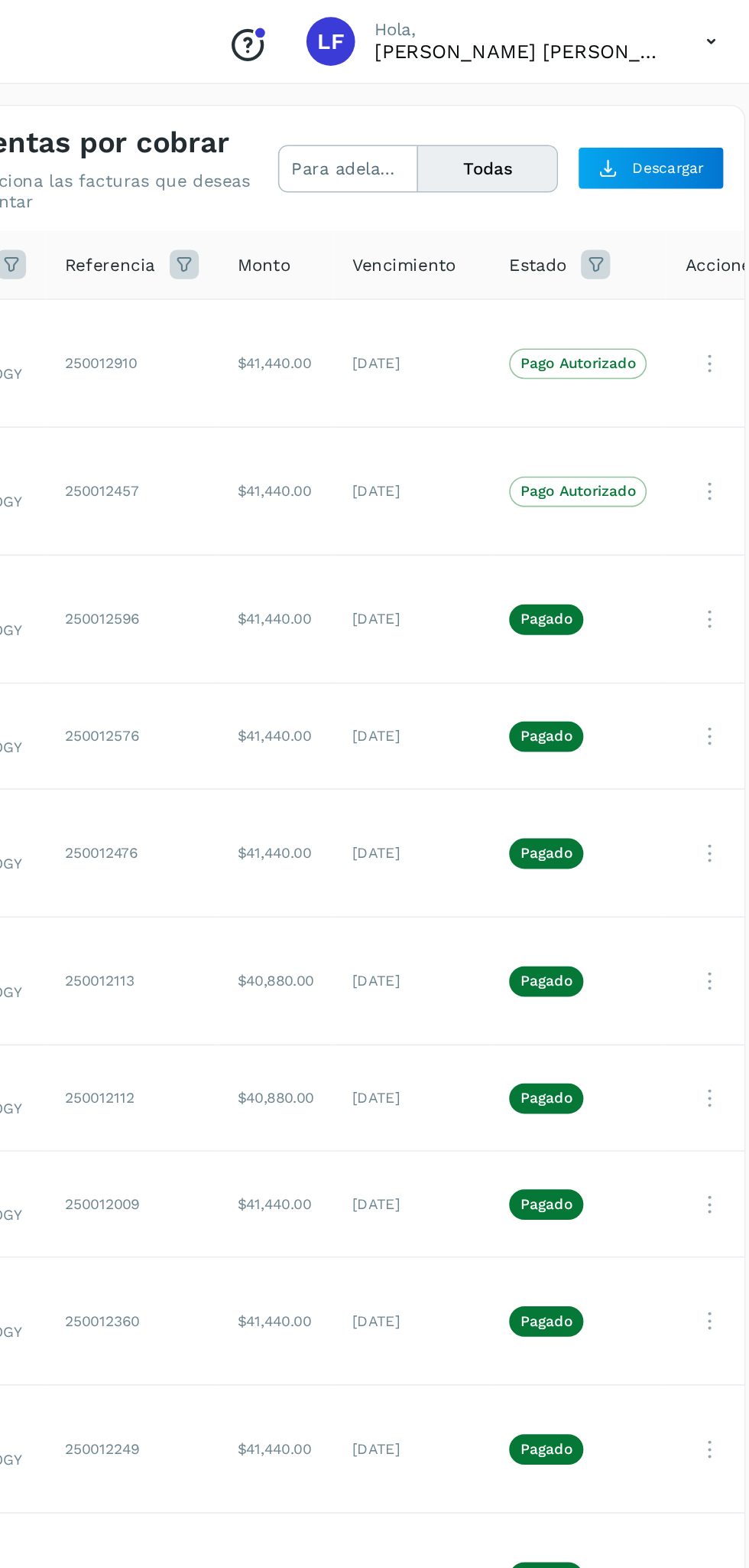
click at [525, 106] on button "Para adelantar" at bounding box center [568, 106] width 87 height 29
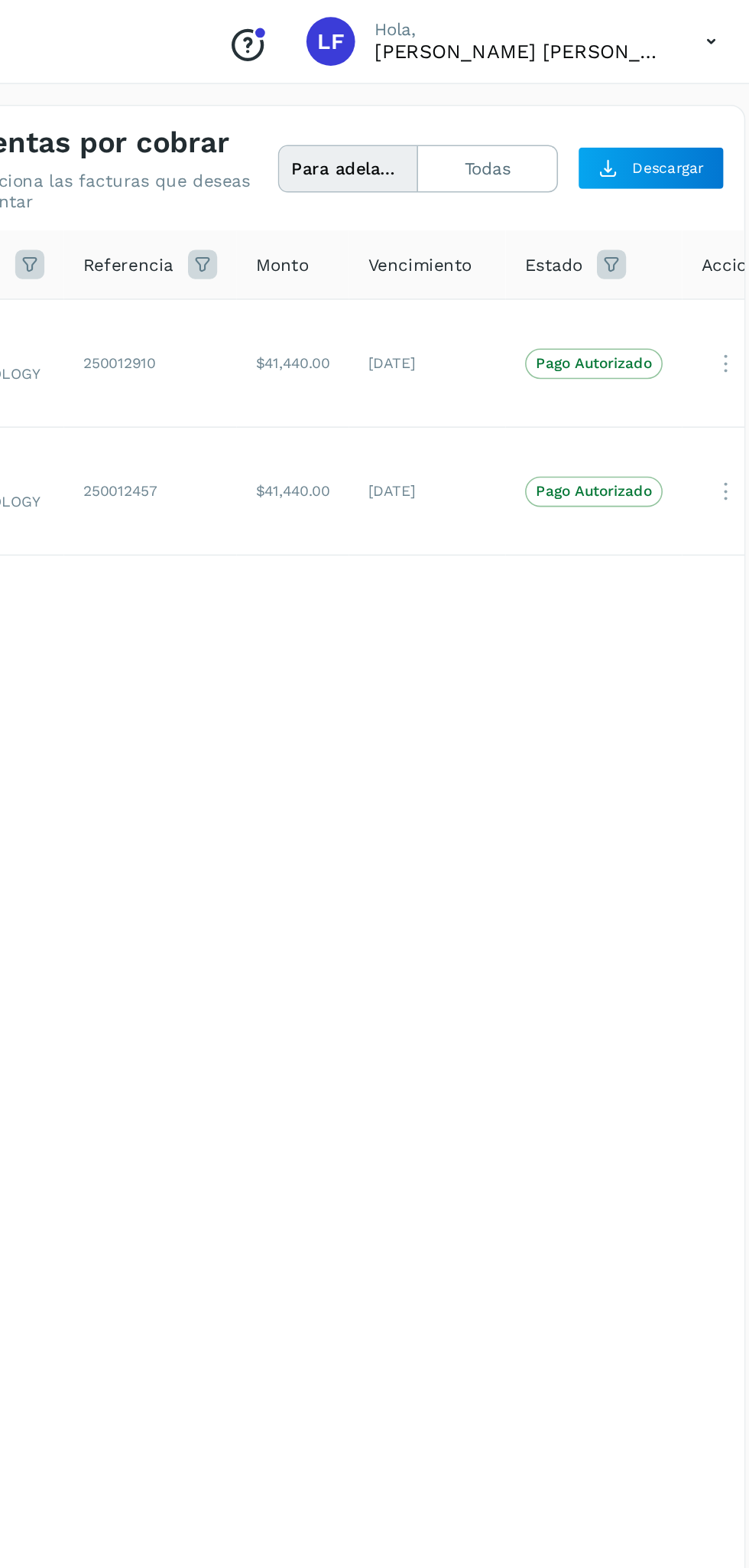
scroll to position [0, 225]
click at [630, 227] on p "Pago Autorizado" at bounding box center [630, 228] width 73 height 11
click at [713, 237] on icon at bounding box center [714, 228] width 31 height 31
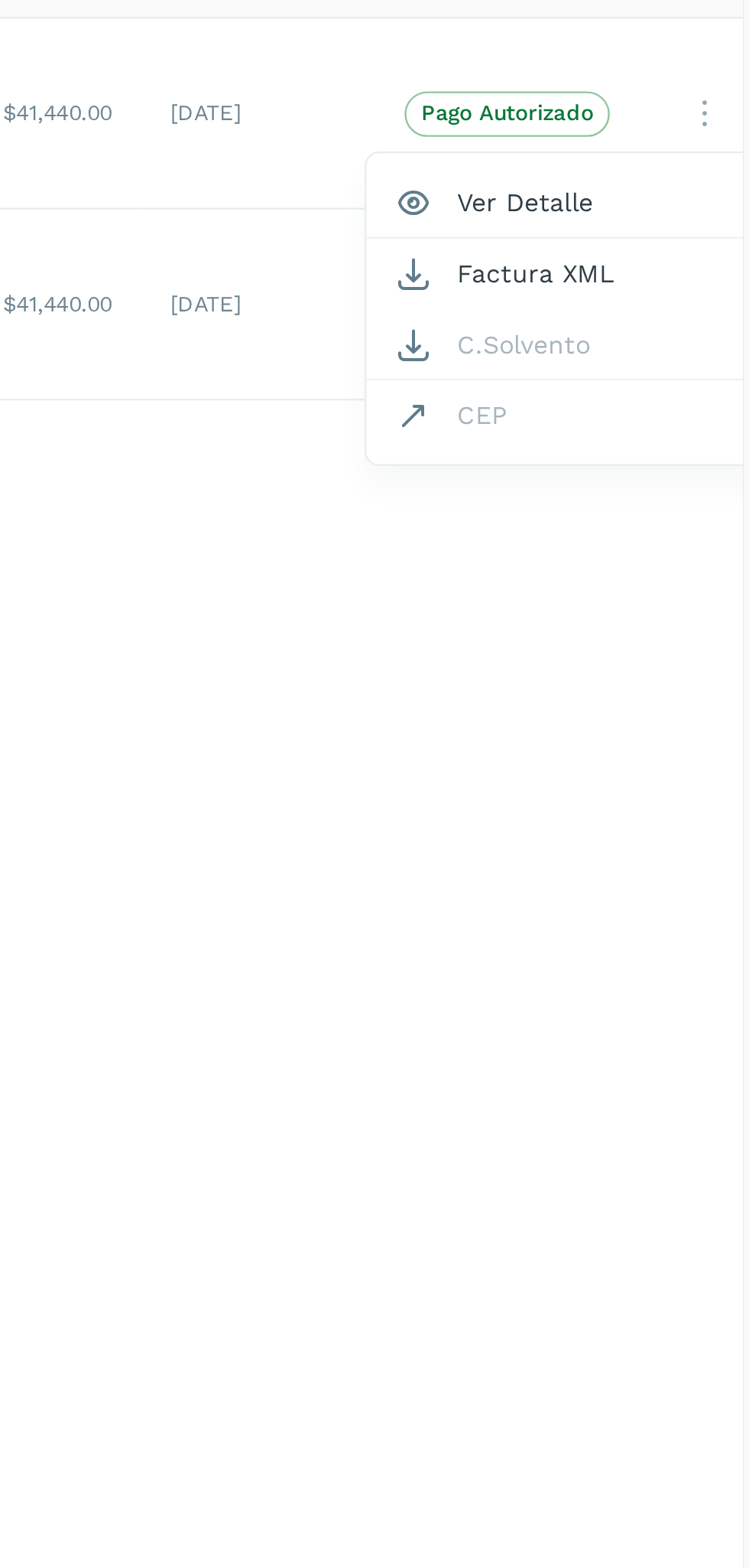
scroll to position [0, 0]
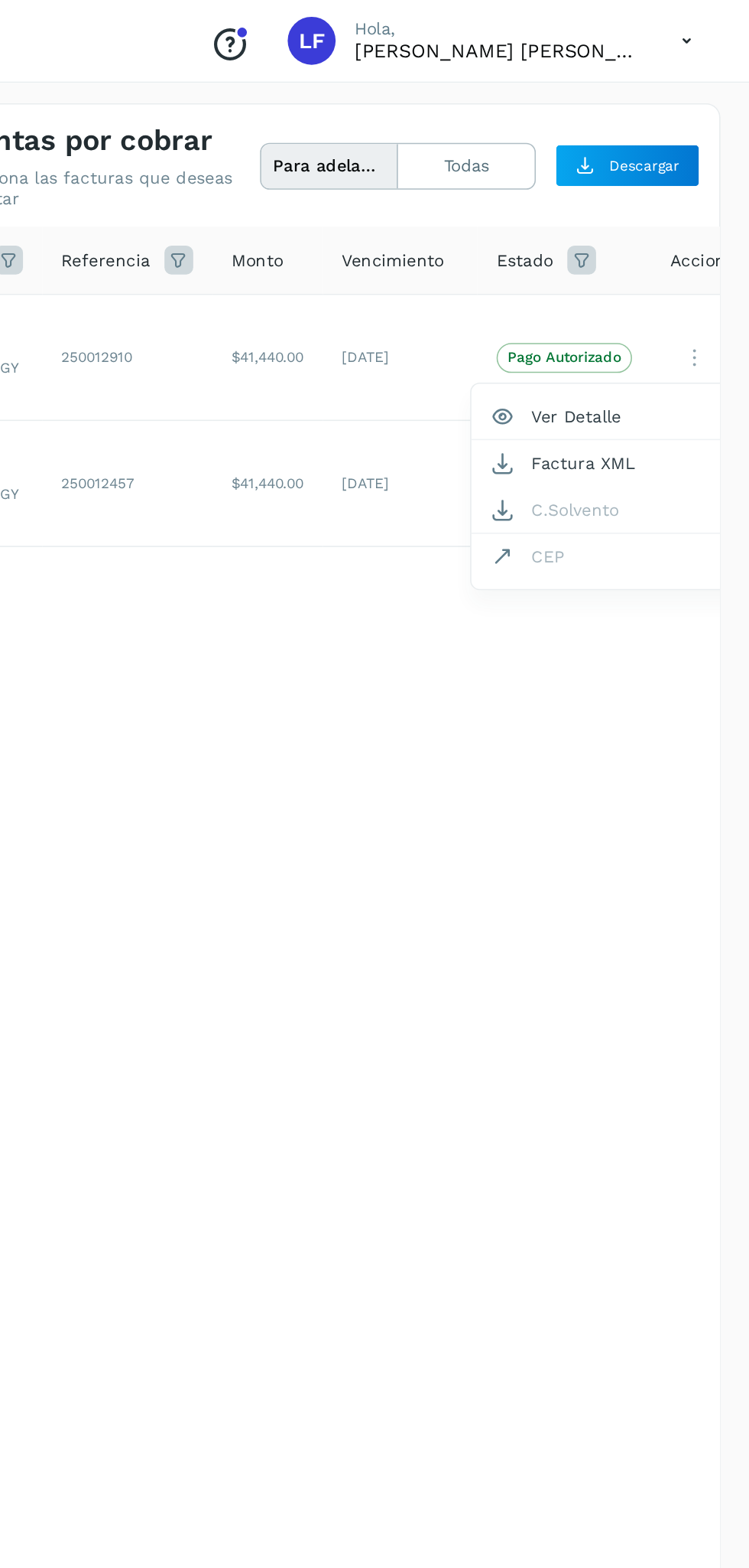
click at [342, 235] on div at bounding box center [374, 784] width 749 height 1568
click at [455, 235] on td "$41,440.00" at bounding box center [442, 227] width 70 height 80
click at [533, 243] on td "28/sep/2025" at bounding box center [526, 227] width 99 height 80
click at [640, 312] on p "Pago Autorizado" at bounding box center [630, 308] width 73 height 11
click at [659, 236] on span "Pago Autorizado" at bounding box center [631, 228] width 86 height 18
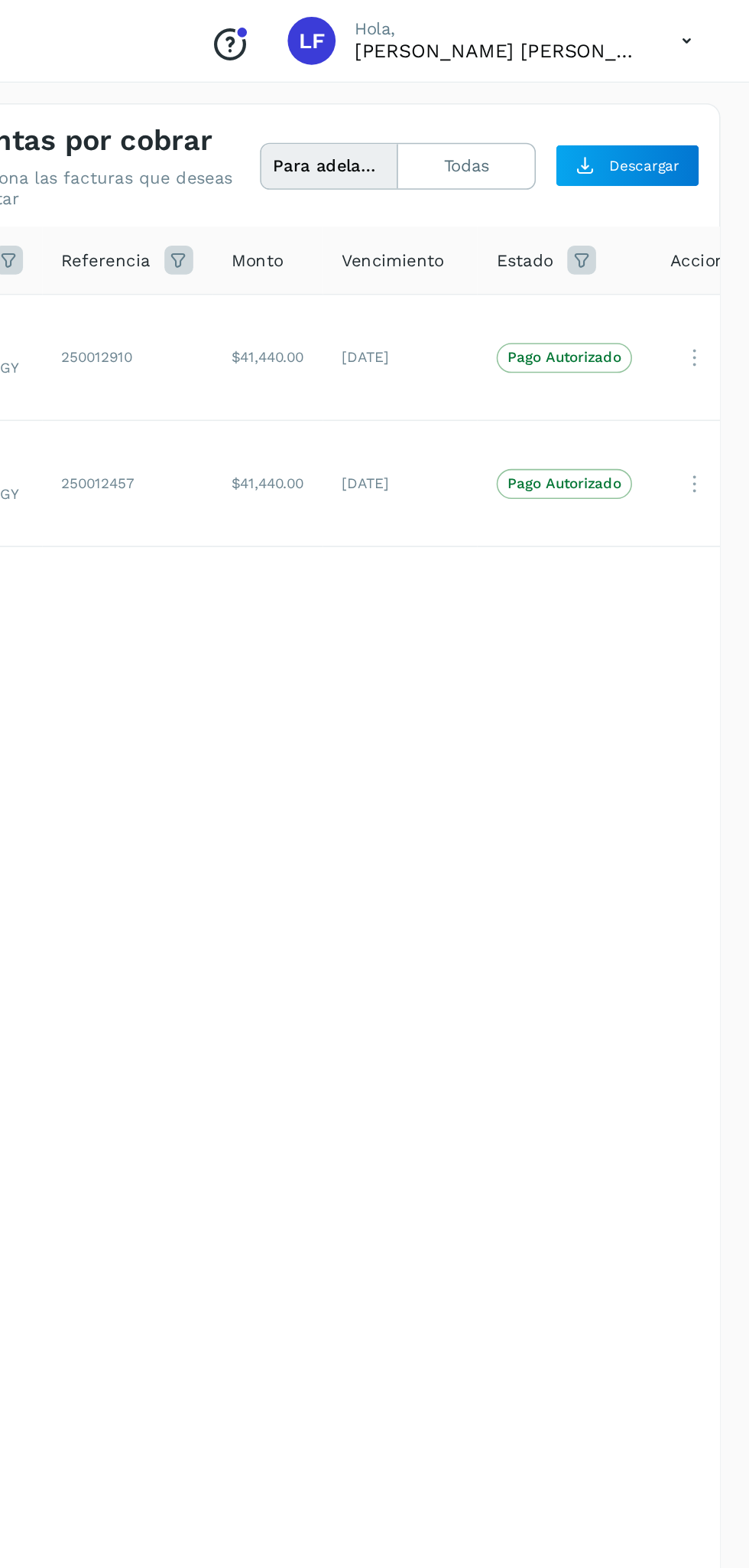
click at [708, 234] on icon at bounding box center [714, 228] width 31 height 31
click at [674, 843] on div at bounding box center [374, 784] width 749 height 1568
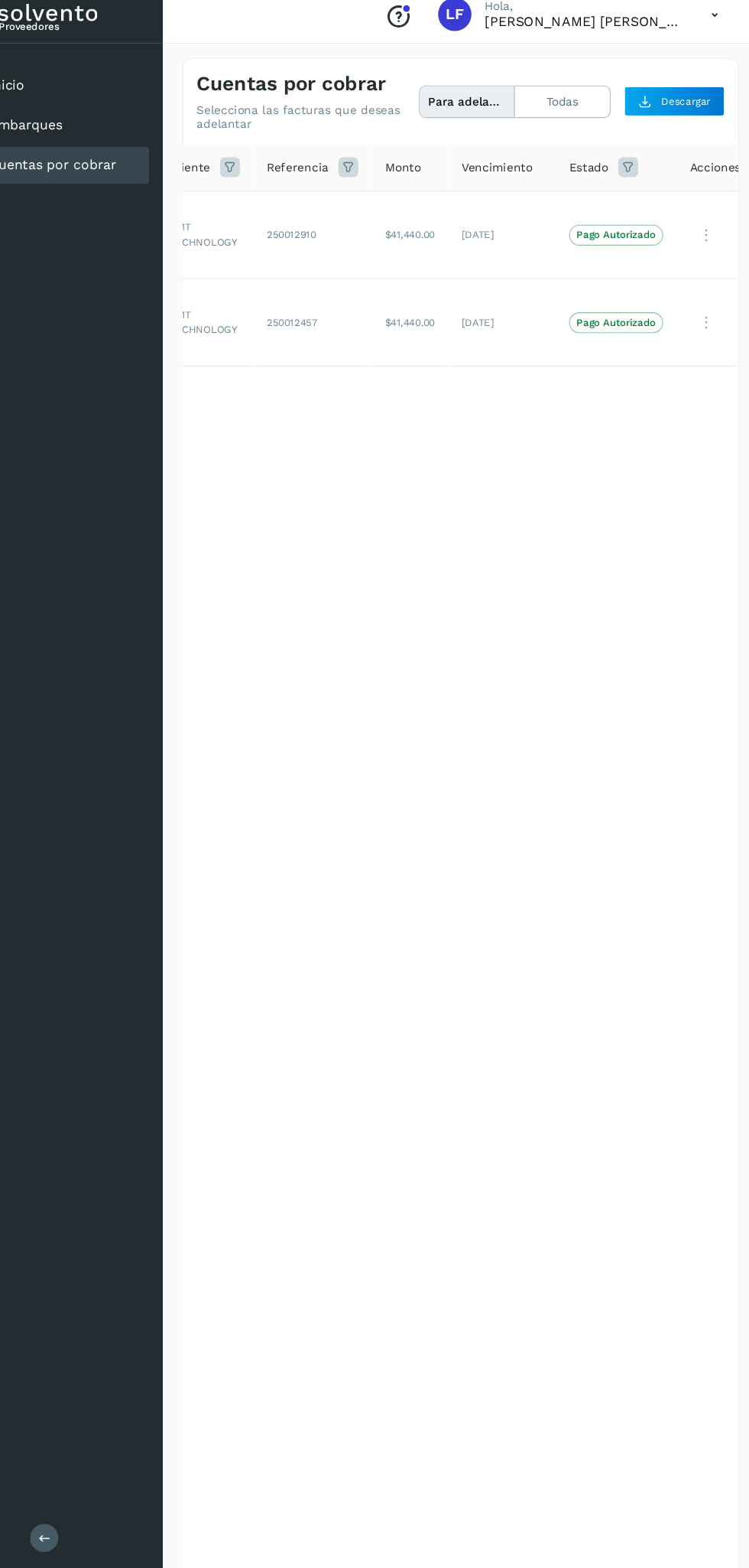
scroll to position [0, 260]
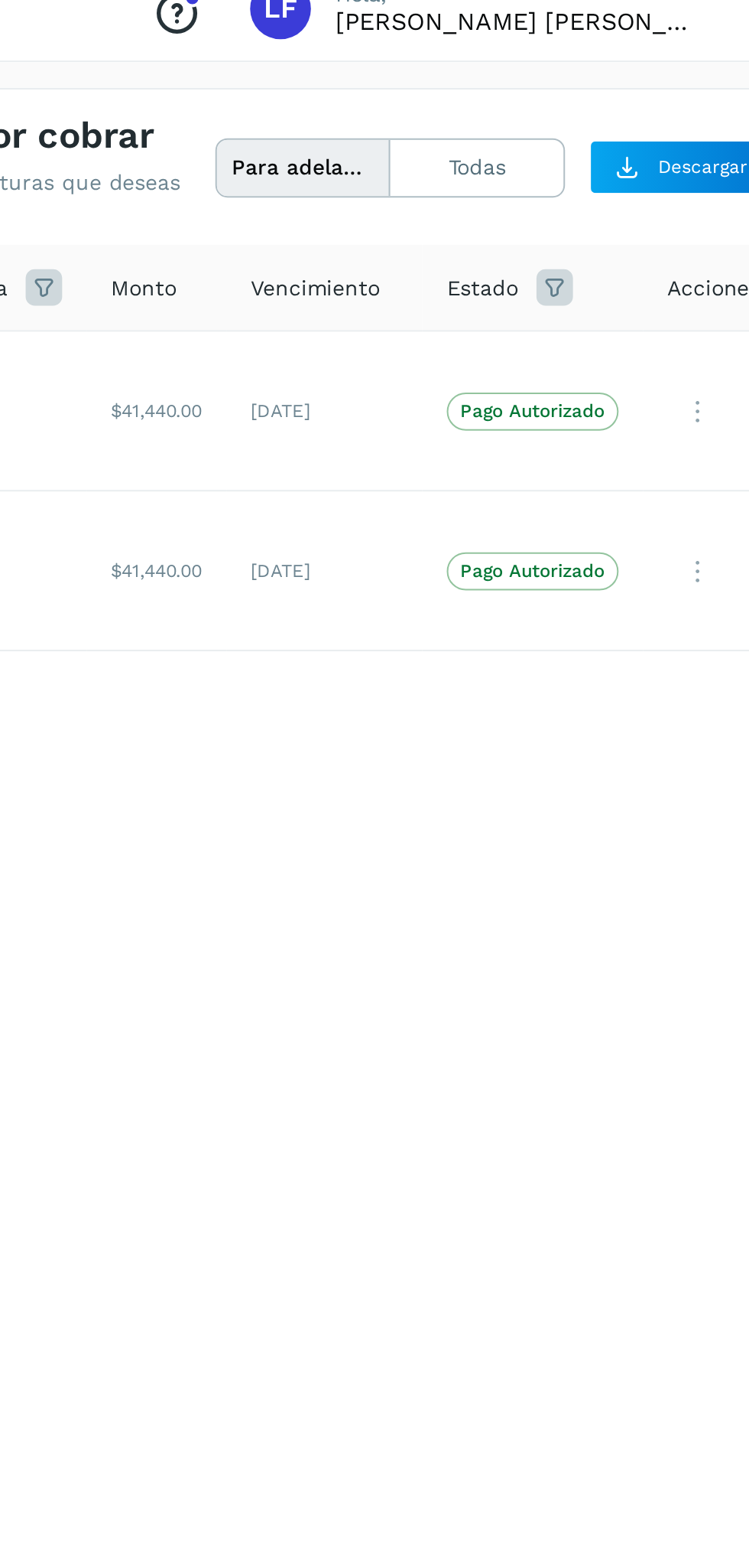
click at [615, 235] on span "Pago Autorizado" at bounding box center [596, 228] width 86 height 18
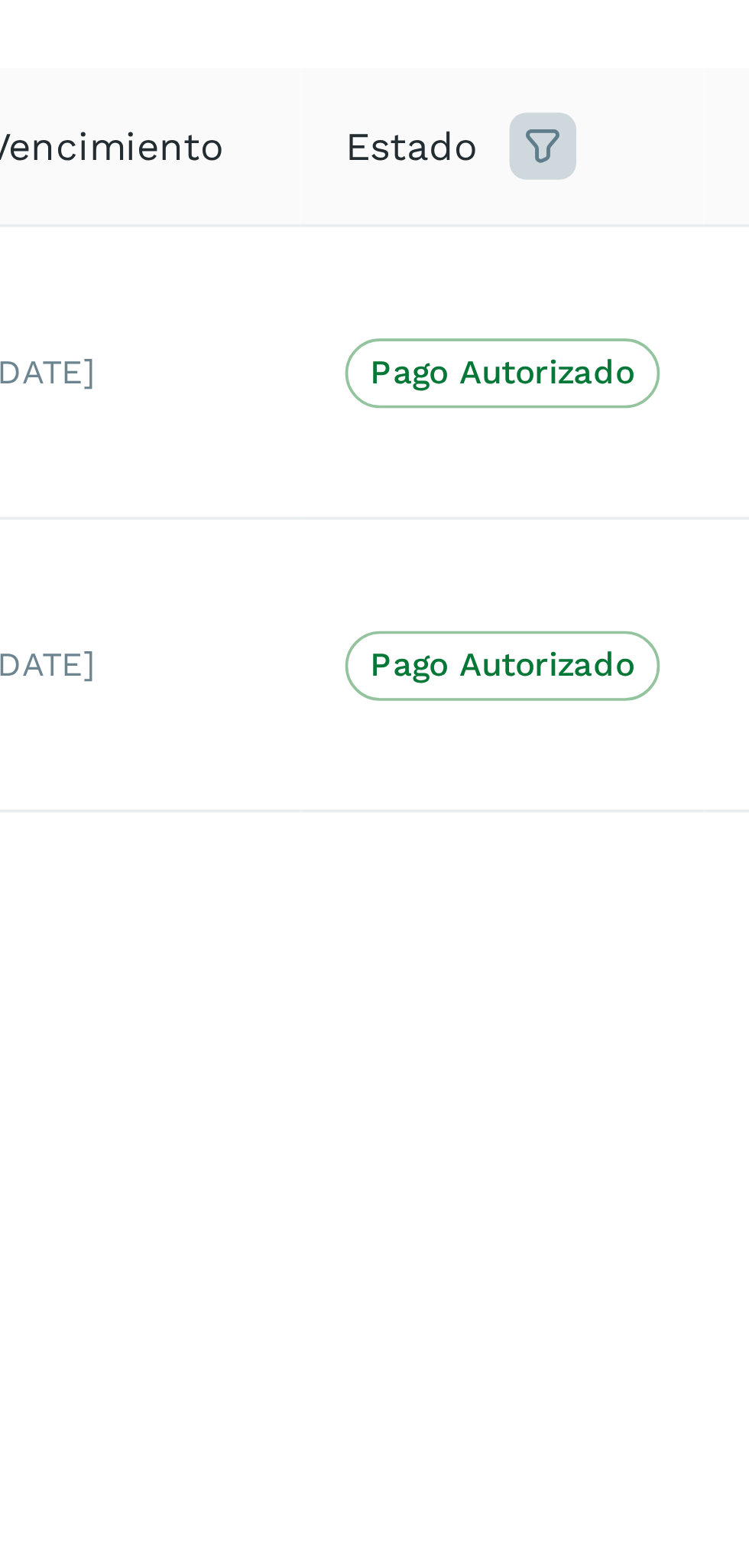
click at [596, 229] on p "Pago Autorizado" at bounding box center [596, 228] width 73 height 11
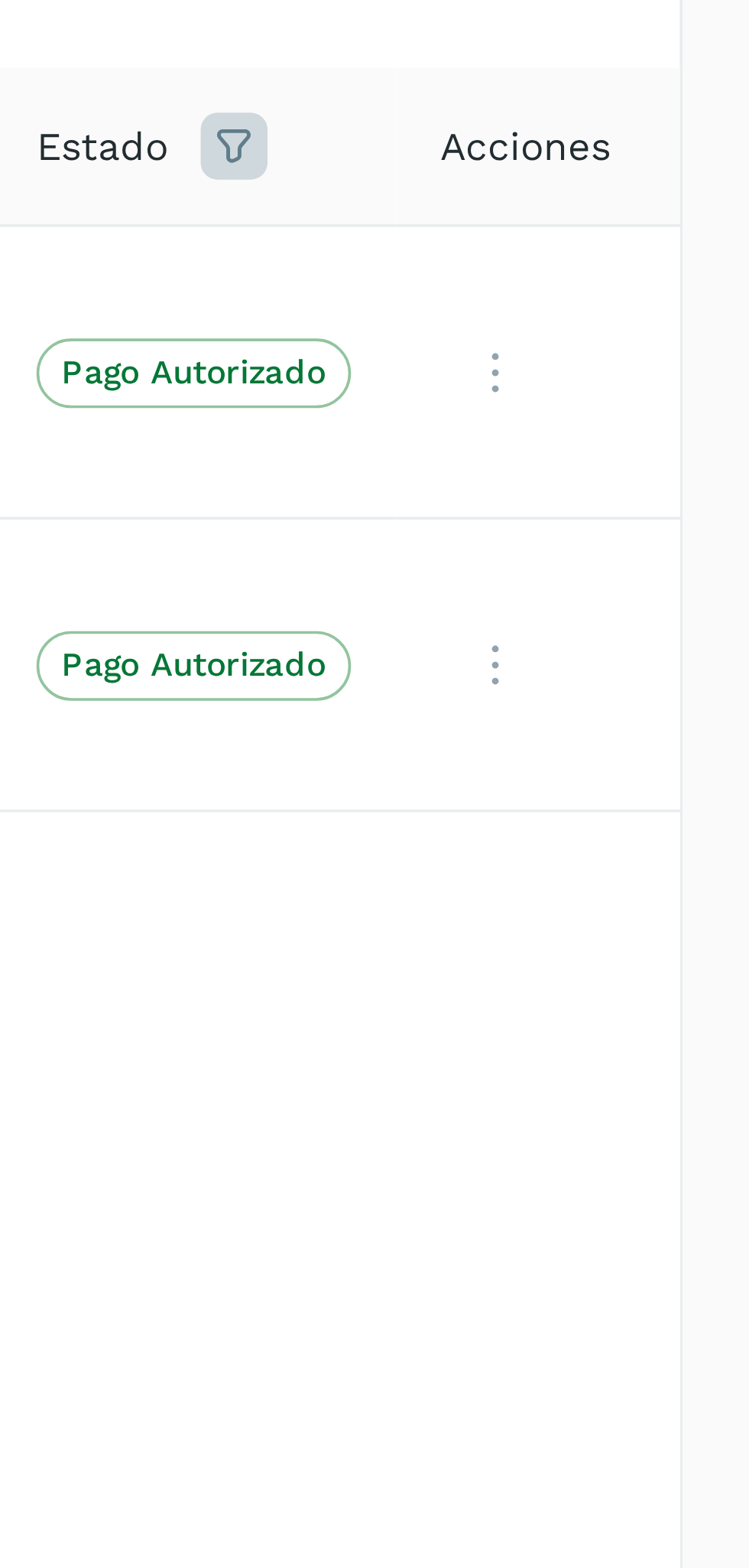
click at [680, 225] on icon at bounding box center [680, 228] width 31 height 31
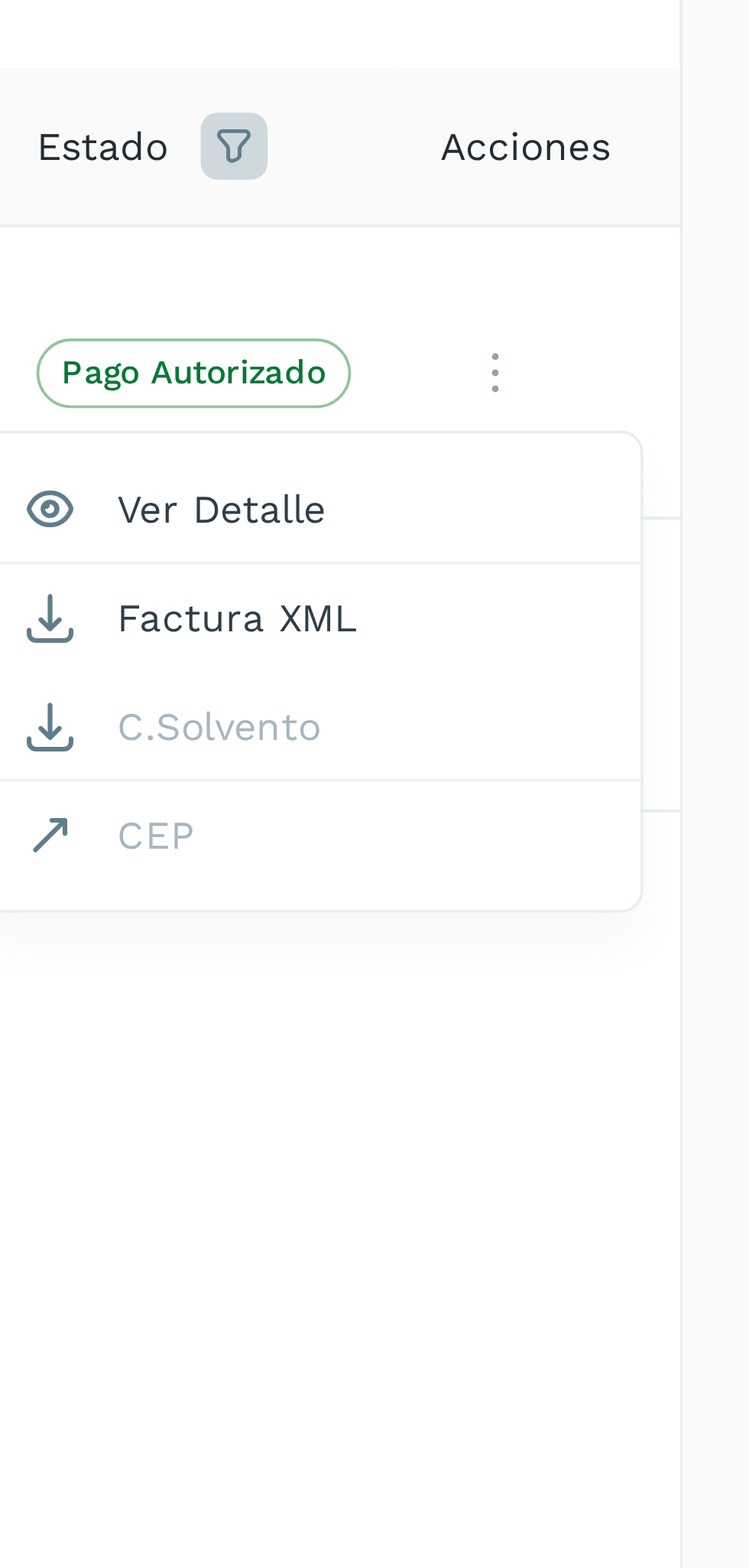
click at [665, 452] on div at bounding box center [374, 784] width 749 height 1568
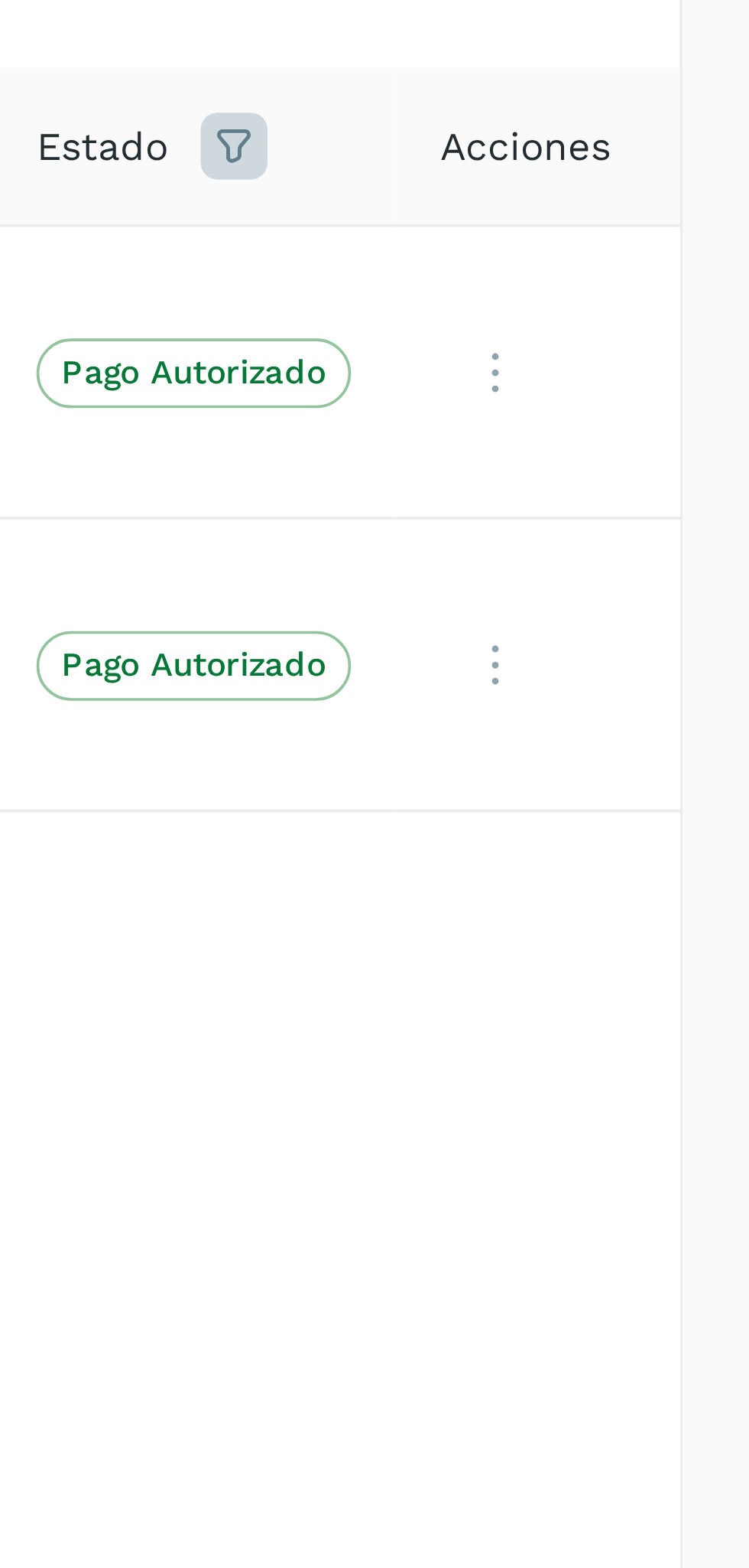
click at [609, 311] on p "Pago Autorizado" at bounding box center [596, 308] width 73 height 11
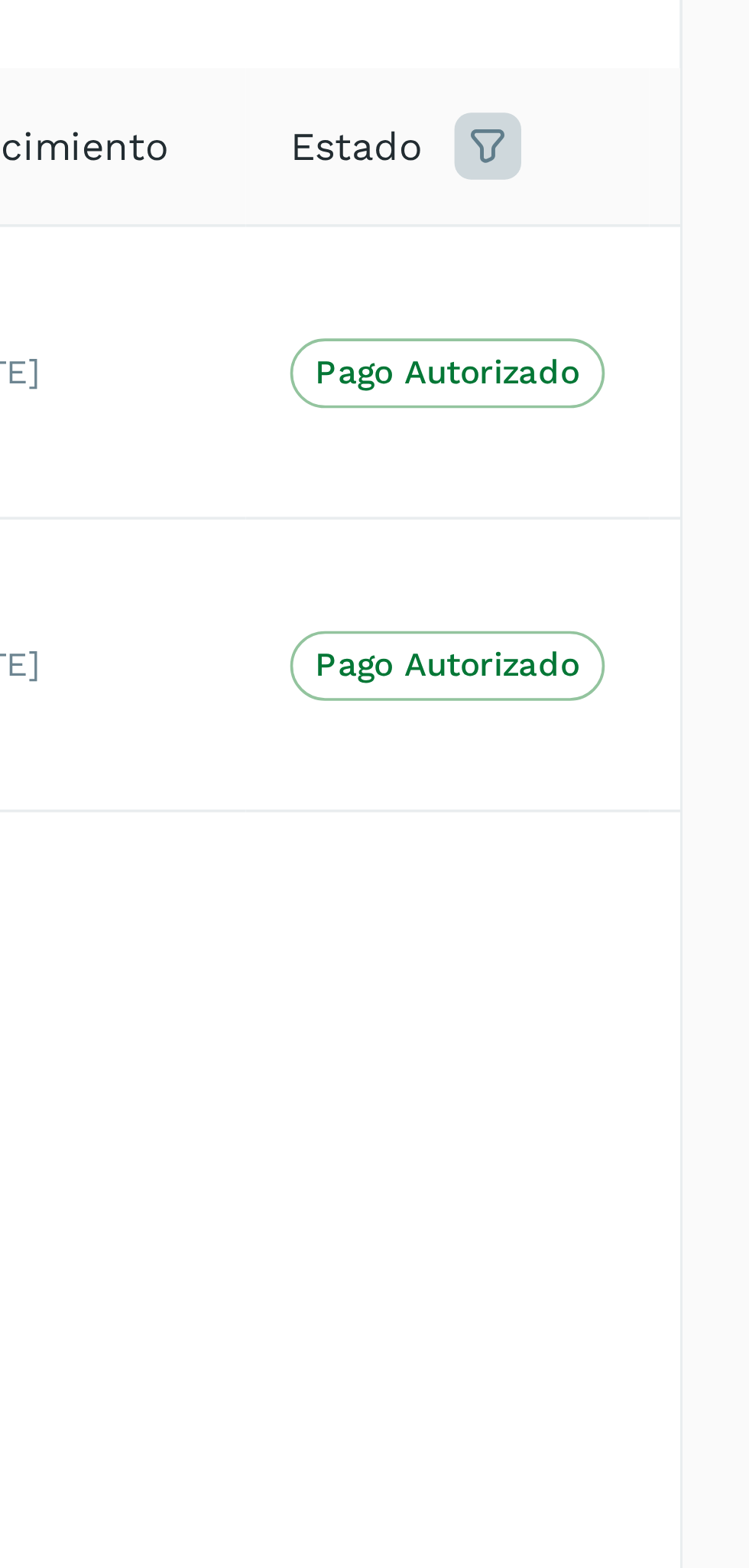
scroll to position [0, 188]
click at [654, 308] on p "Pago Autorizado" at bounding box center [668, 308] width 73 height 11
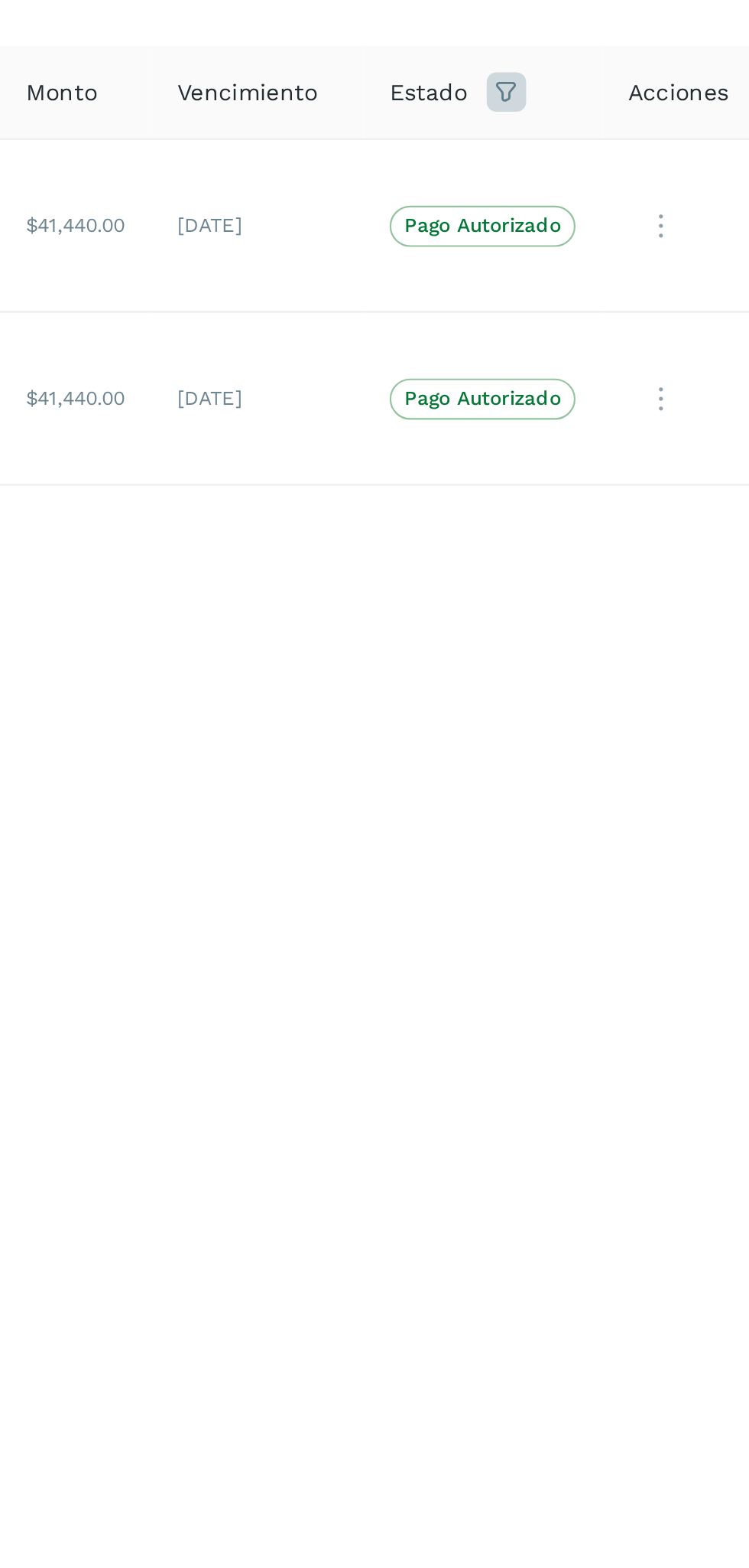
scroll to position [2, 0]
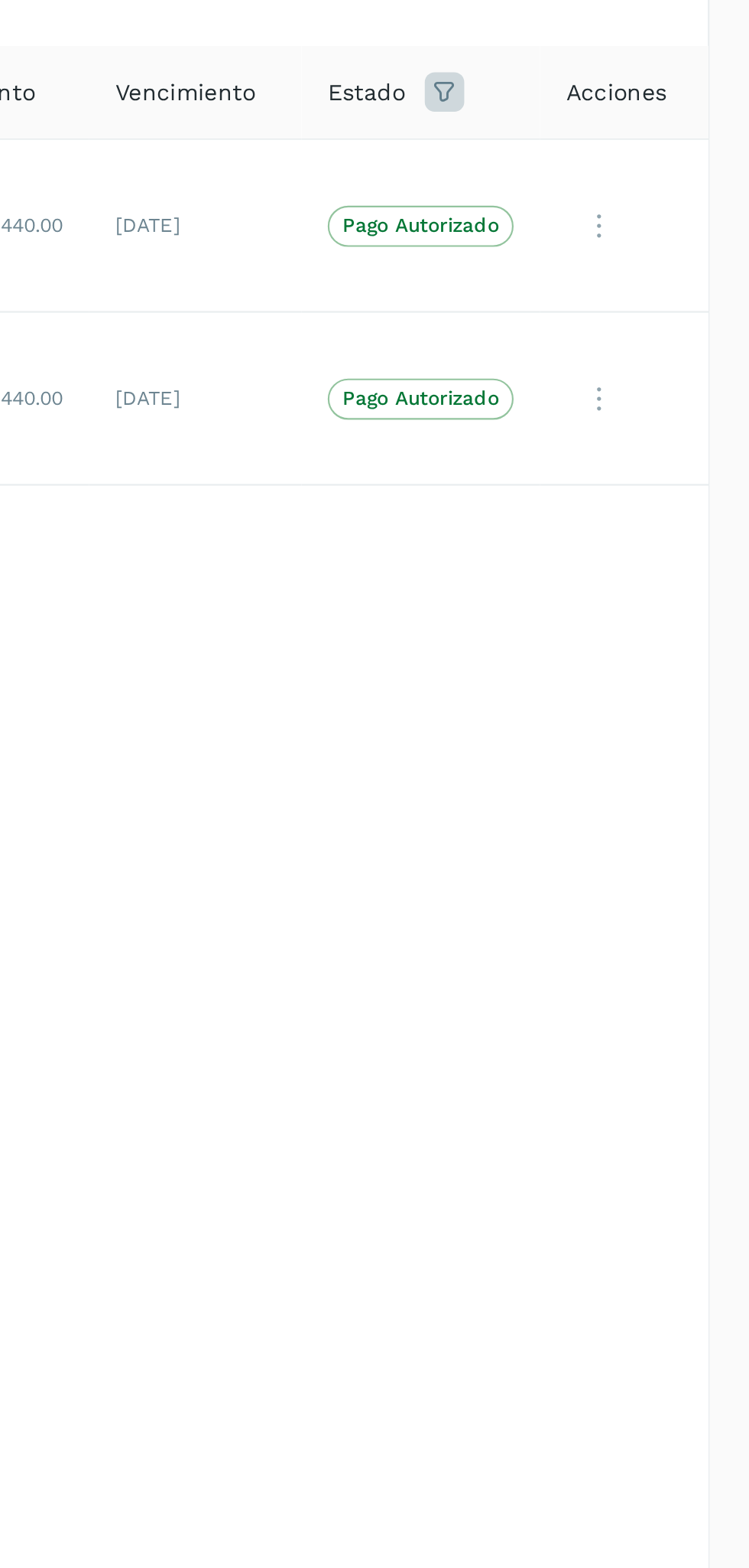
click at [673, 224] on icon at bounding box center [680, 226] width 31 height 31
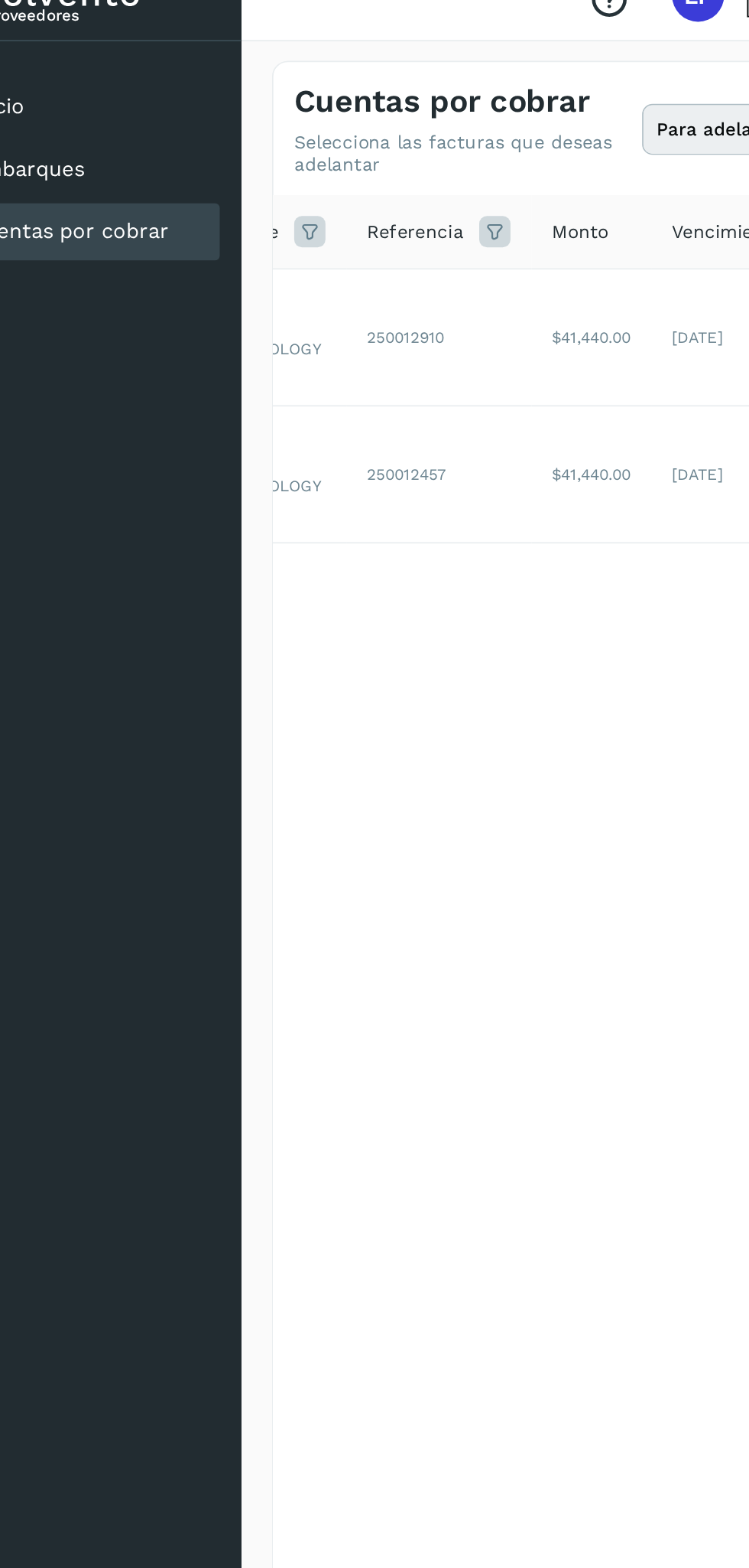
scroll to position [0, 0]
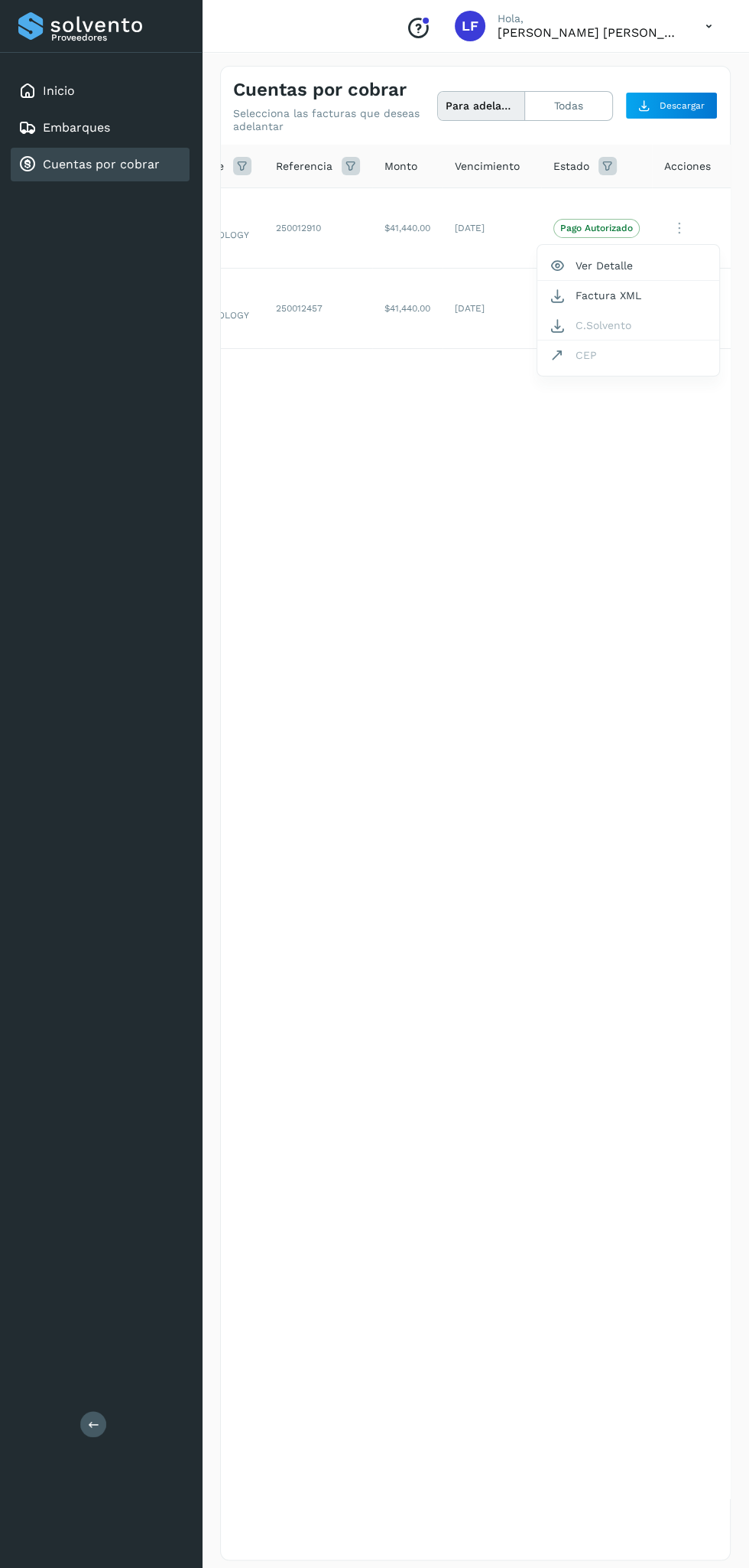
click at [465, 101] on div at bounding box center [374, 784] width 749 height 1568
click at [467, 98] on button "Para adelantar" at bounding box center [482, 106] width 88 height 29
click at [600, 227] on p "Pago Autorizado" at bounding box center [596, 228] width 73 height 11
click at [581, 226] on p "Pago Autorizado" at bounding box center [596, 228] width 73 height 11
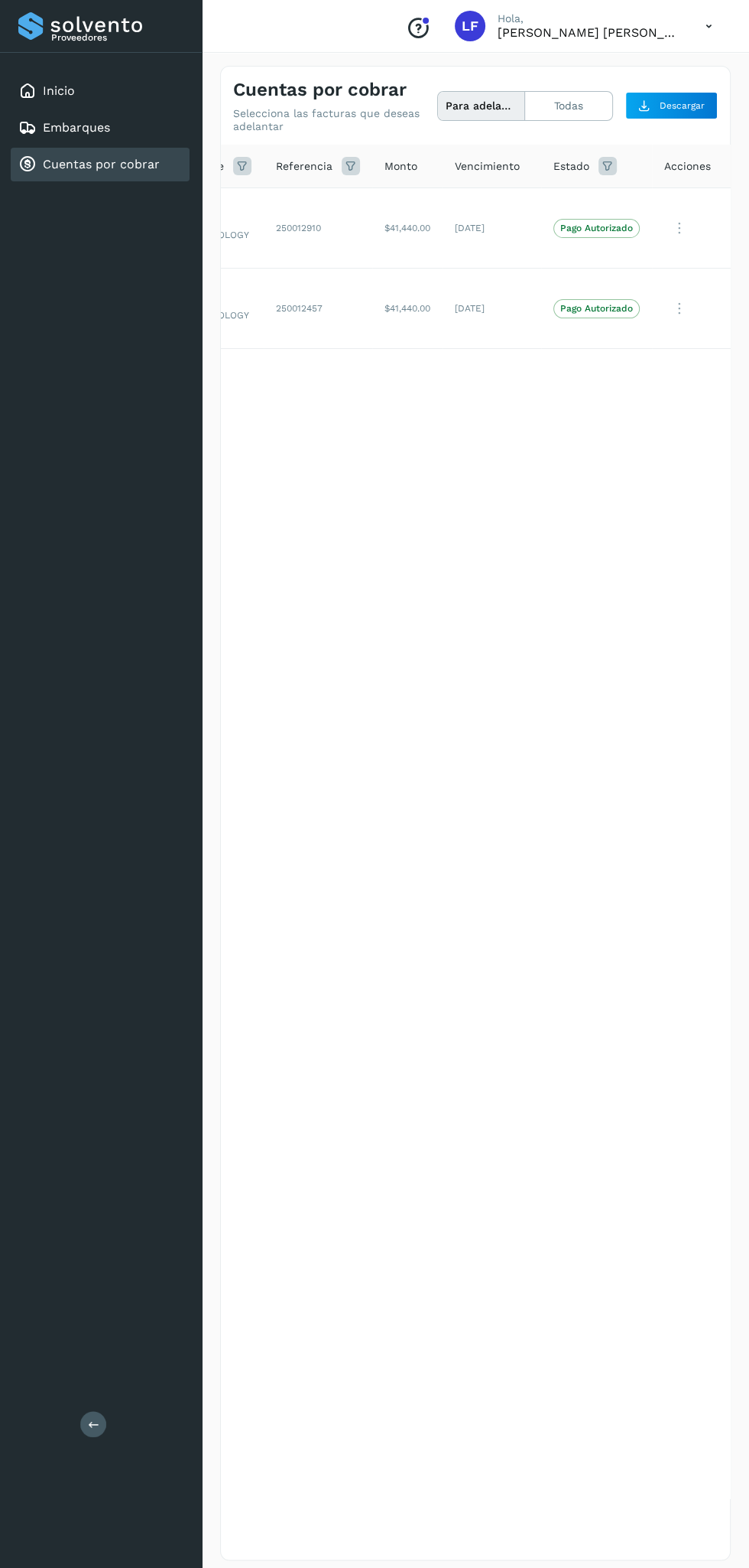
click at [583, 305] on p "Pago Autorizado" at bounding box center [596, 308] width 73 height 11
click at [676, 218] on icon at bounding box center [680, 228] width 31 height 31
click at [531, 562] on div at bounding box center [374, 784] width 749 height 1568
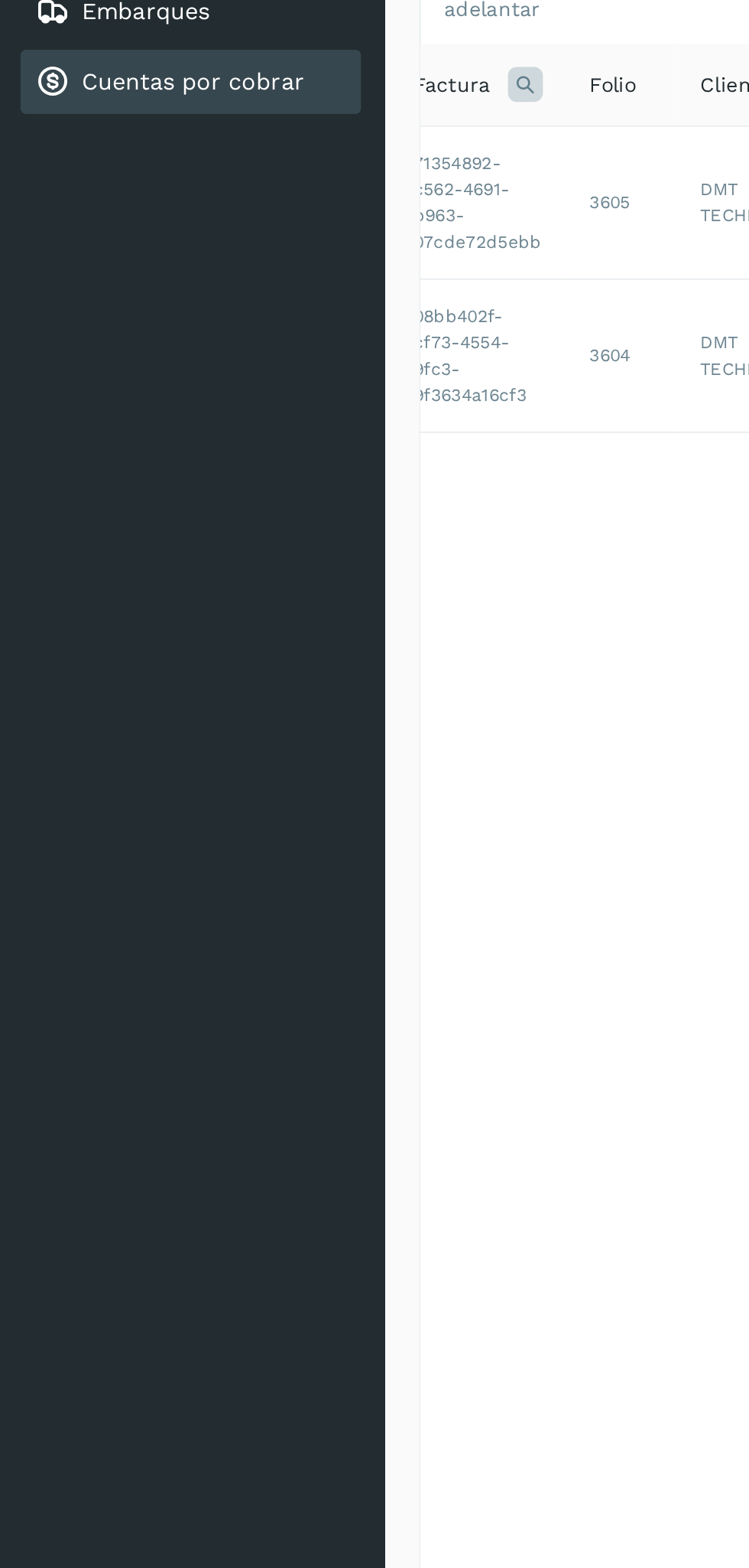
scroll to position [0, 0]
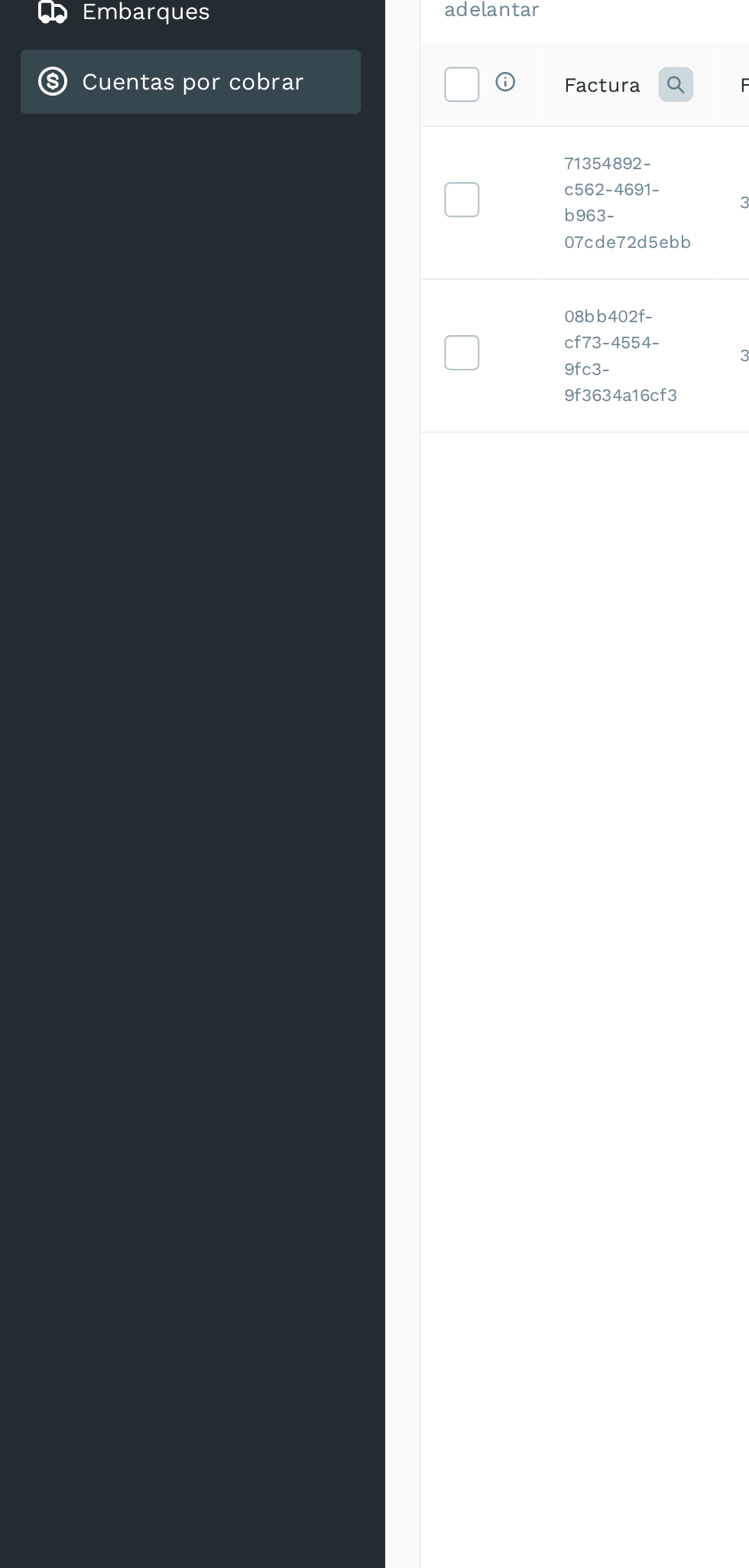
click at [241, 229] on icon at bounding box center [242, 226] width 16 height 16
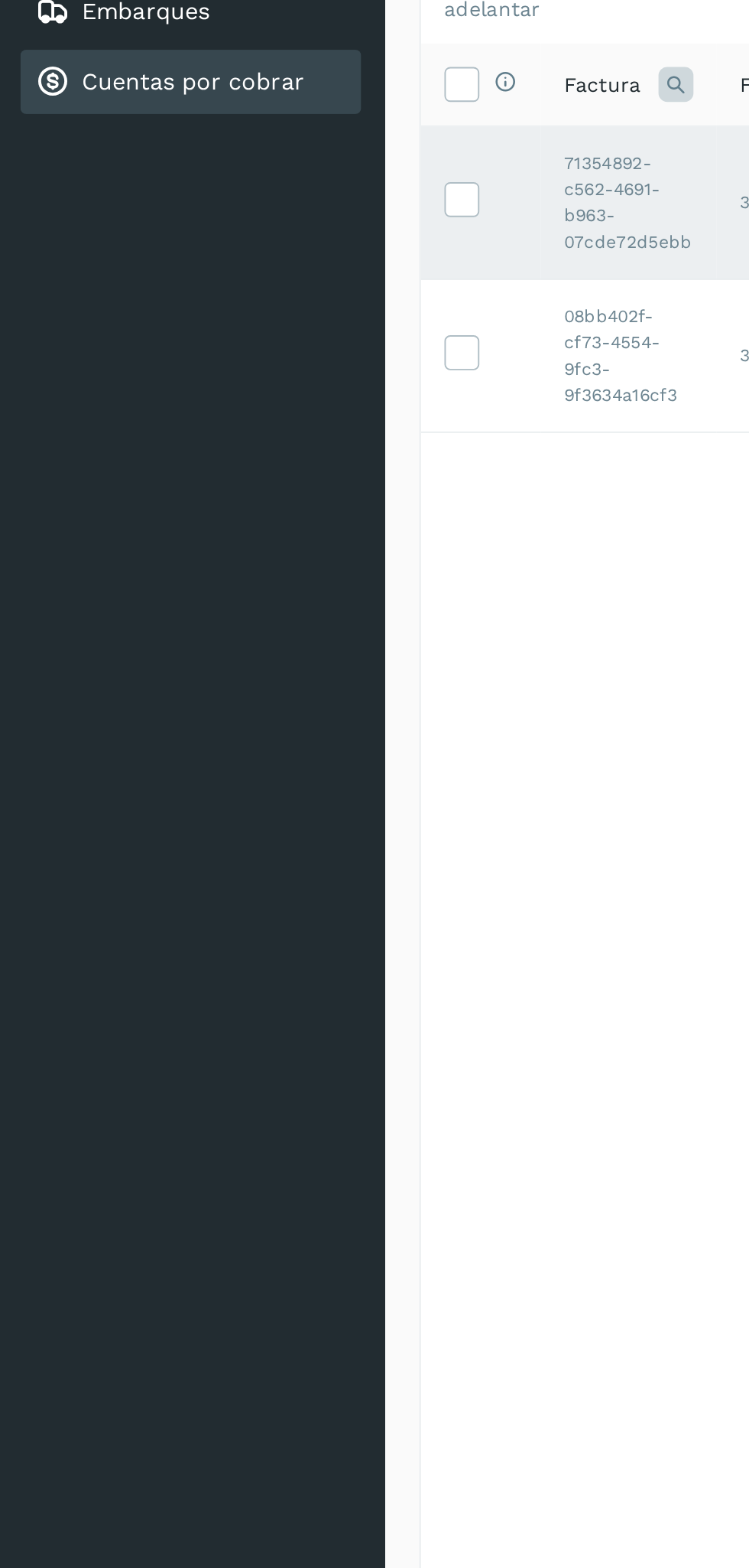
click at [247, 298] on icon at bounding box center [242, 306] width 16 height 16
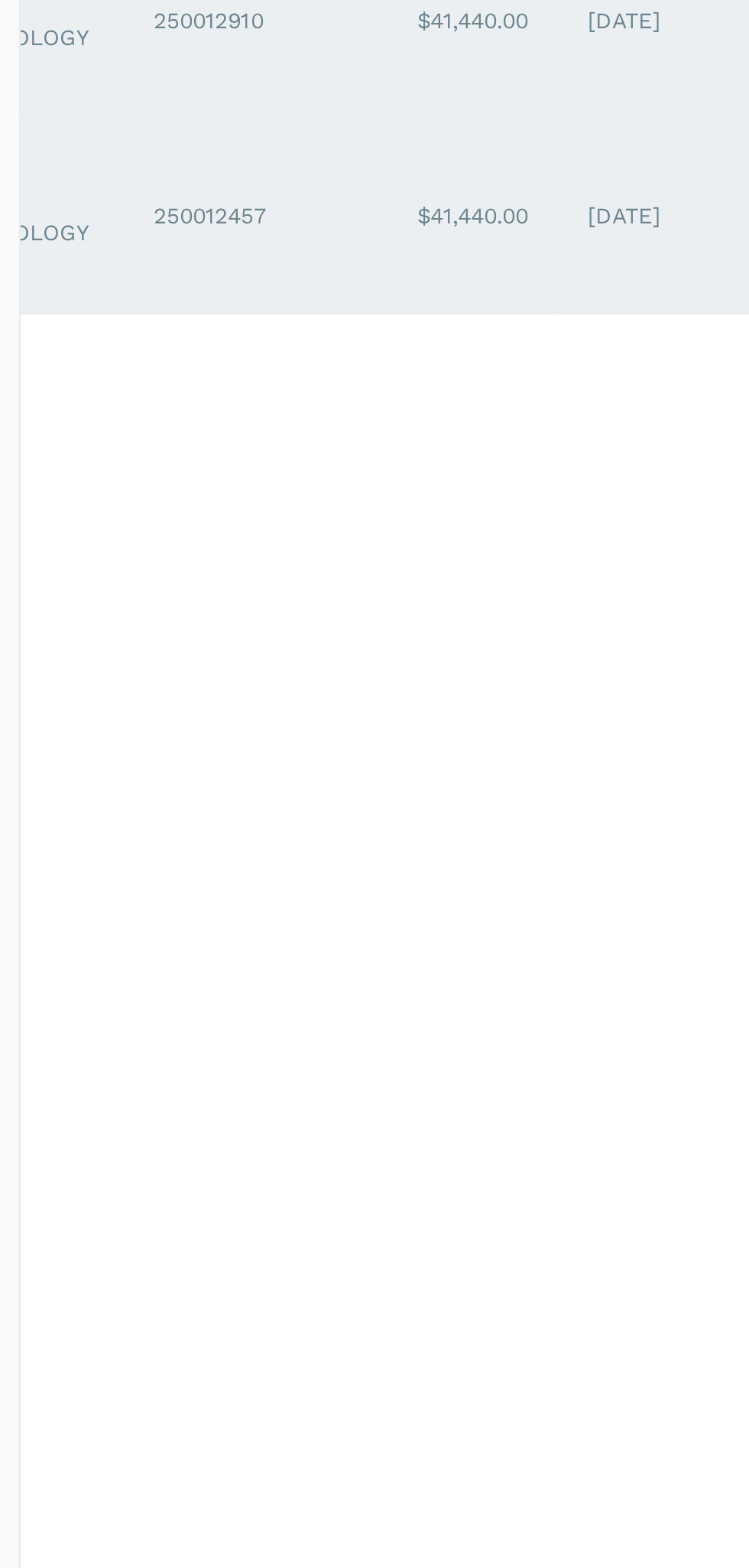
scroll to position [0, 260]
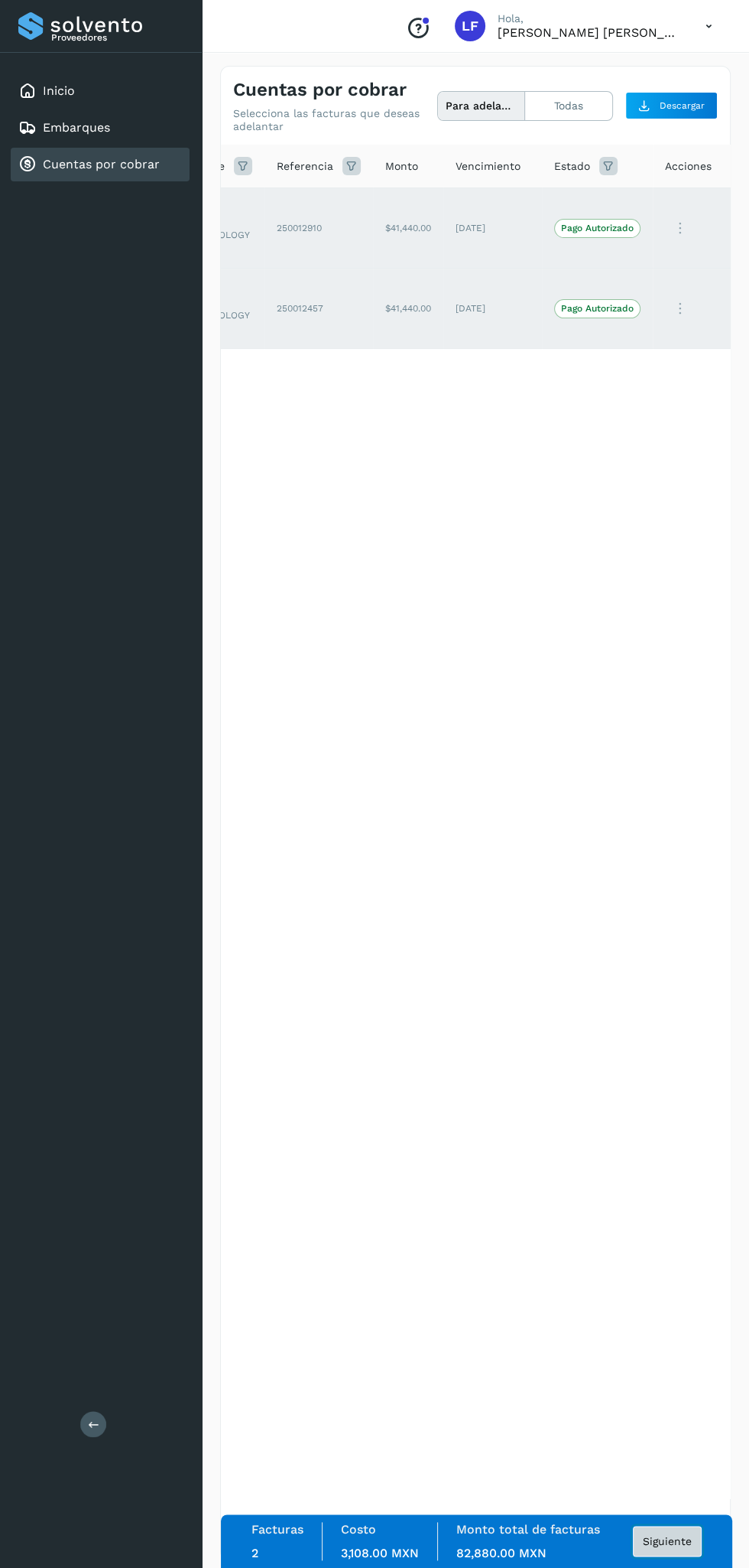
click at [663, 1541] on span "Siguiente" at bounding box center [667, 1541] width 48 height 11
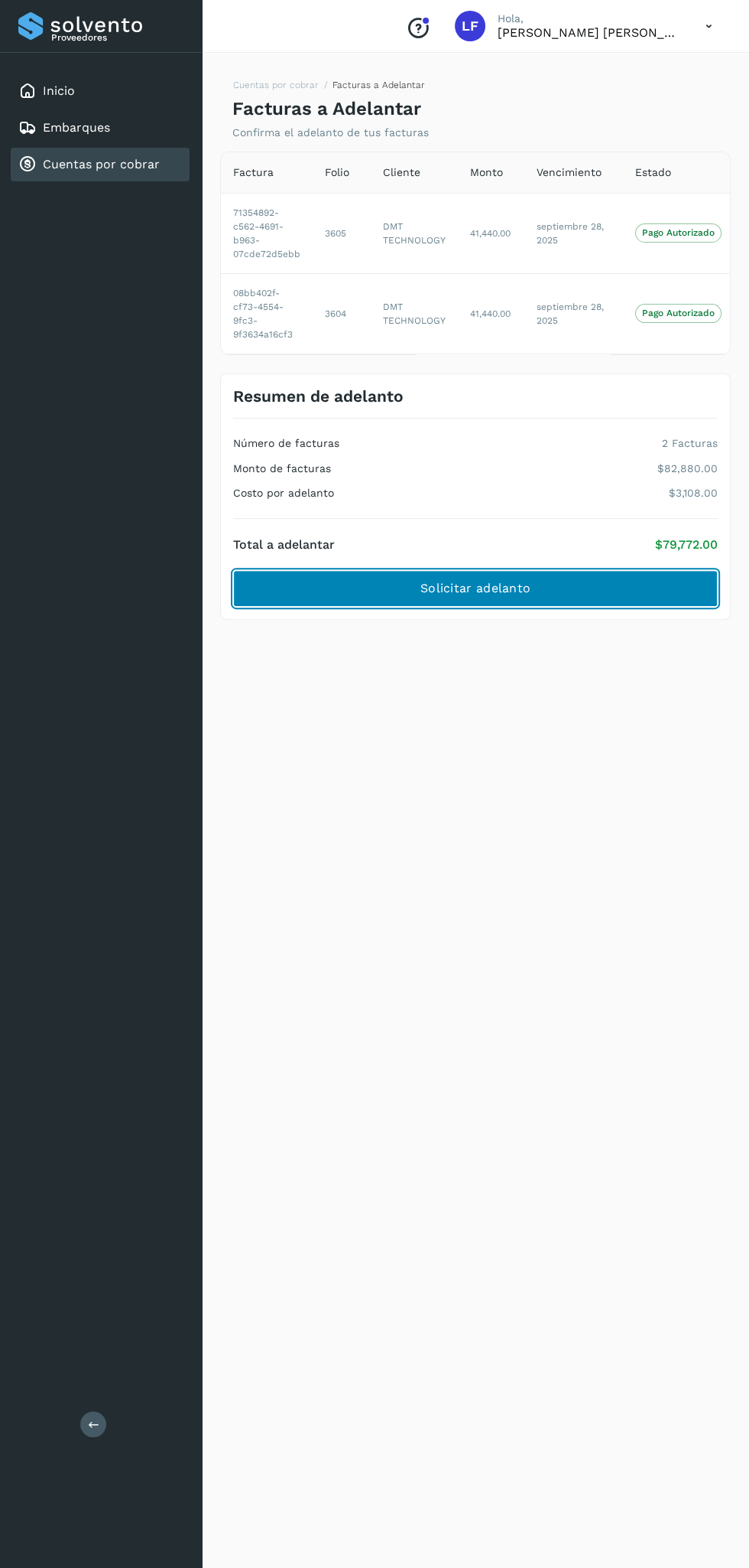
click at [590, 578] on button "Solicitar adelanto" at bounding box center [476, 588] width 485 height 37
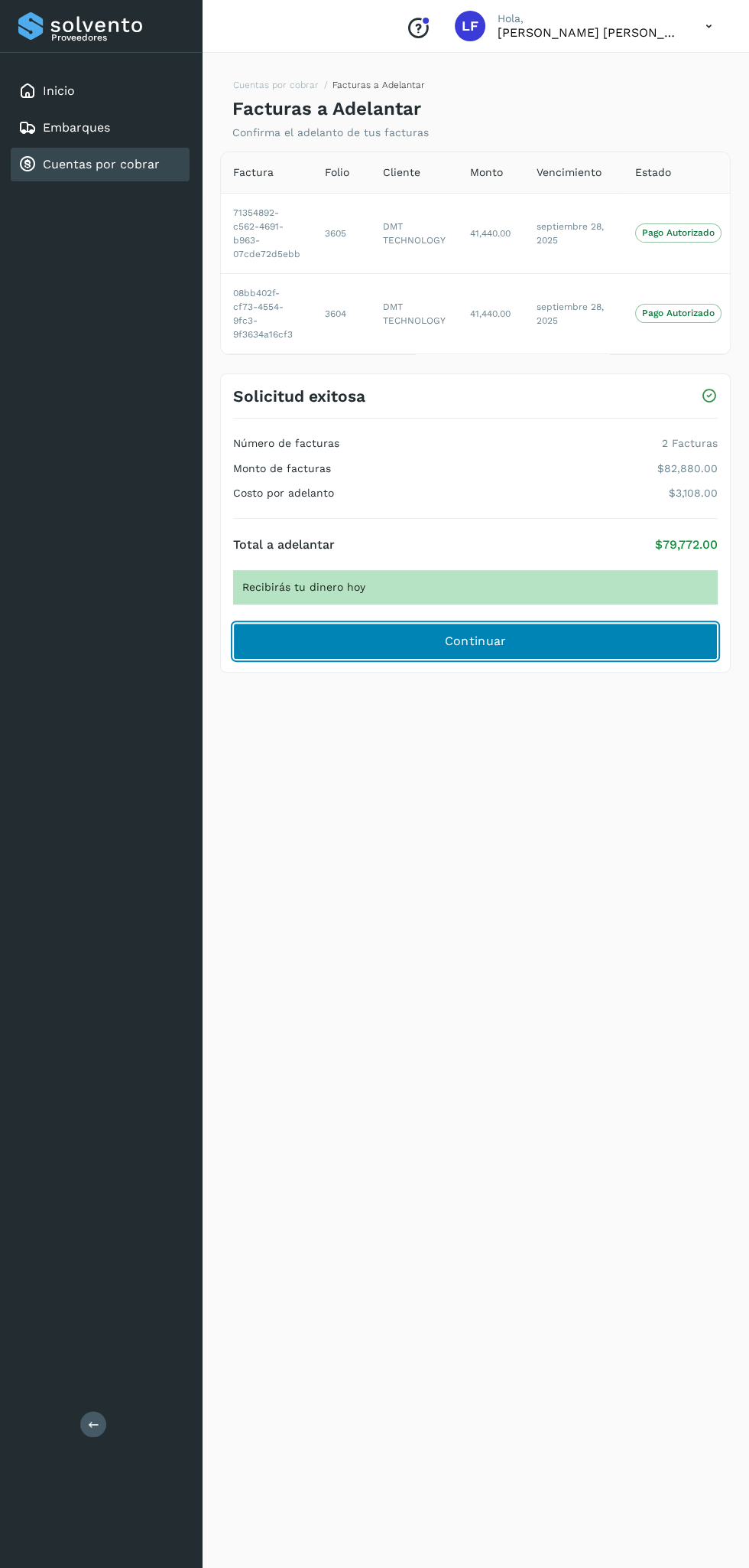
click at [595, 639] on button "Continuar" at bounding box center [476, 641] width 485 height 37
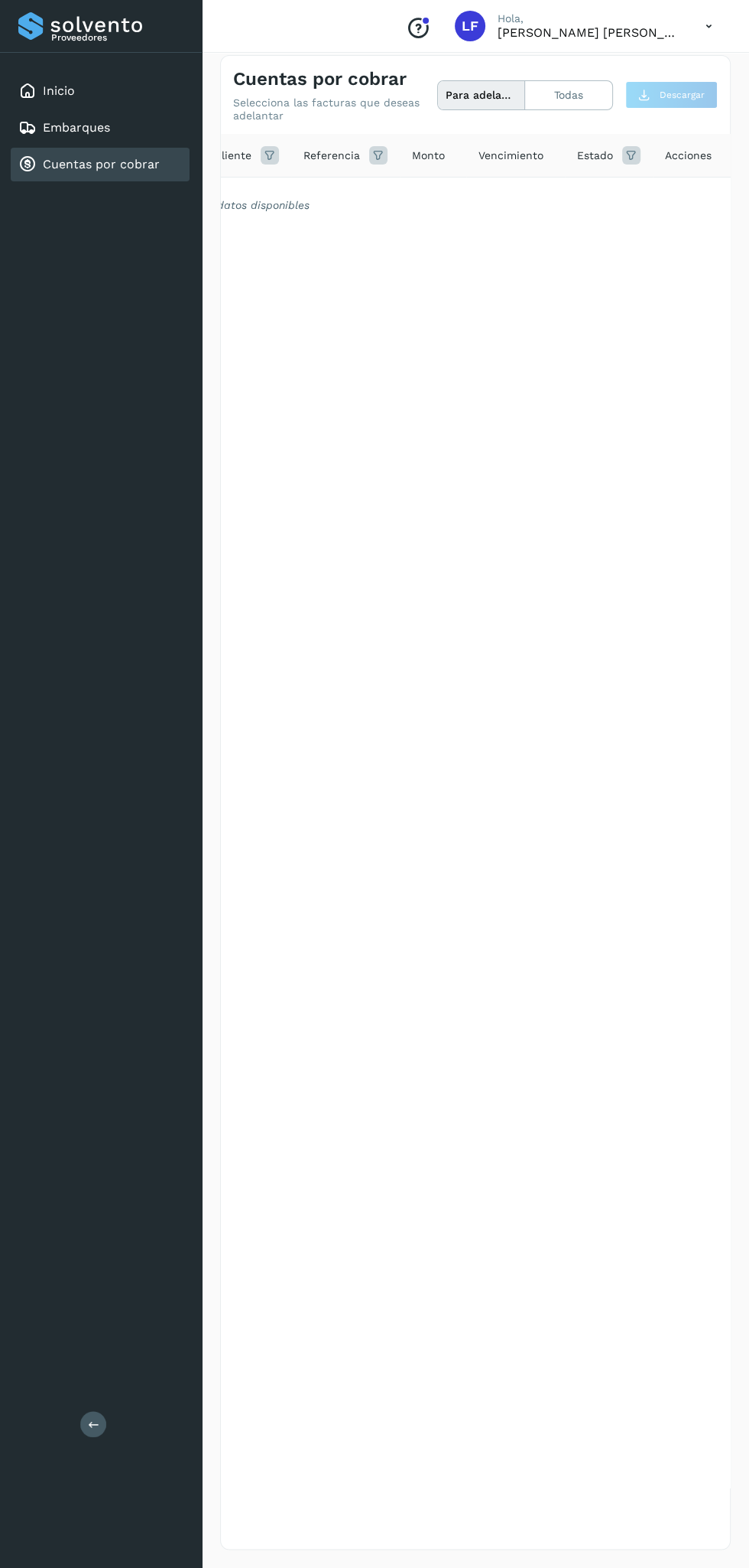
scroll to position [11, 0]
